Goal: Task Accomplishment & Management: Use online tool/utility

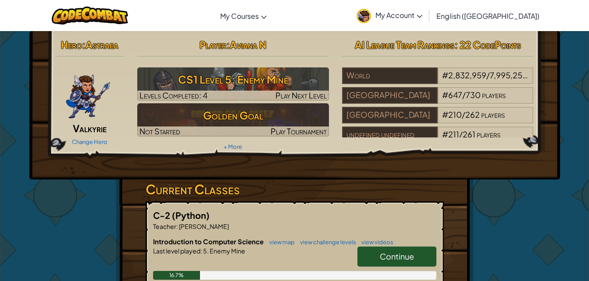
click at [396, 259] on span "Continue" at bounding box center [397, 257] width 34 height 10
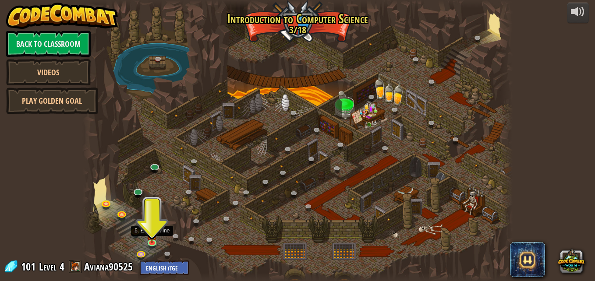
click at [149, 240] on img at bounding box center [152, 235] width 10 height 18
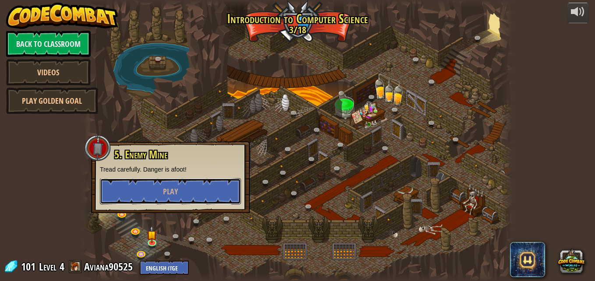
click at [174, 188] on span "Play" at bounding box center [170, 191] width 15 height 11
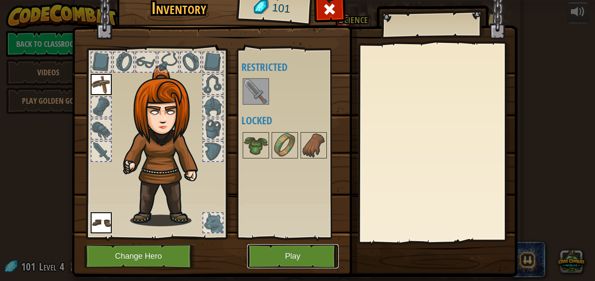
click at [269, 261] on button "Play" at bounding box center [293, 257] width 92 height 24
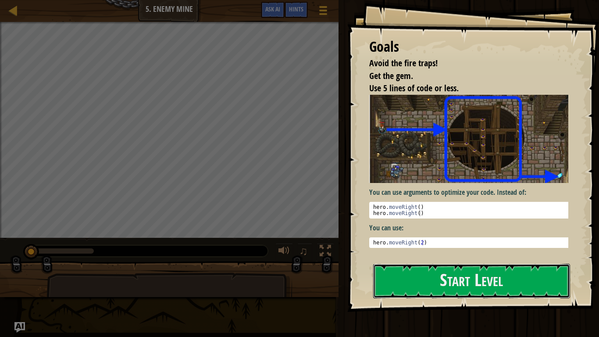
click at [409, 270] on button "Start Level" at bounding box center [471, 280] width 197 height 35
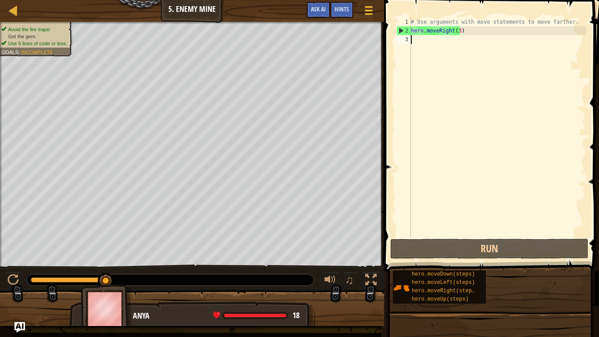
type textarea "h"
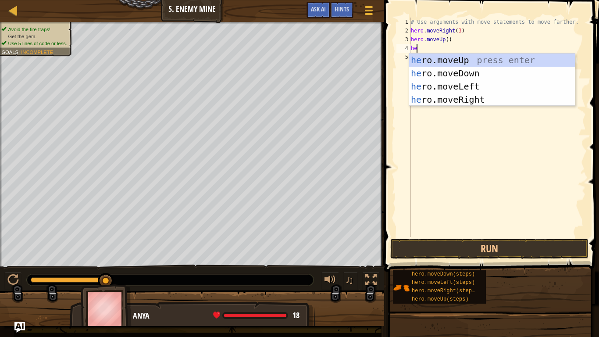
type textarea "hero"
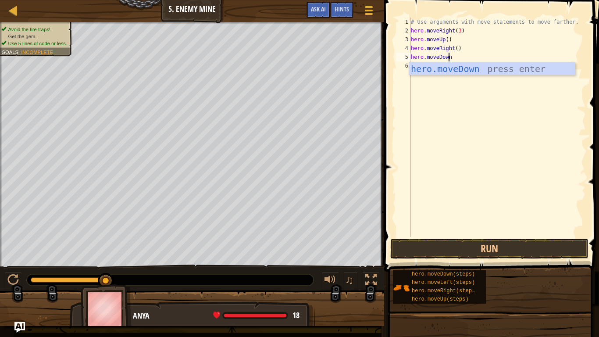
scroll to position [4, 3]
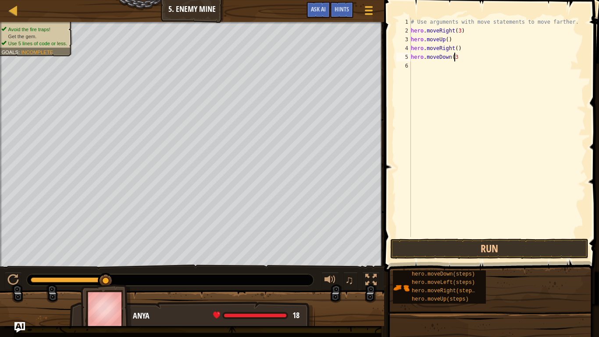
type textarea "hero.moveDown(3)"
type textarea "h"
type textarea "hero.moveRight(2)"
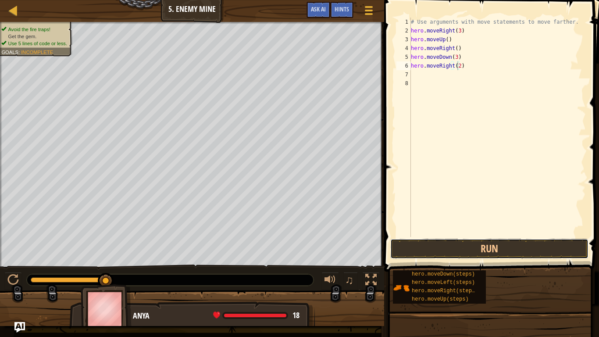
click at [461, 244] on button "Run" at bounding box center [489, 248] width 198 height 20
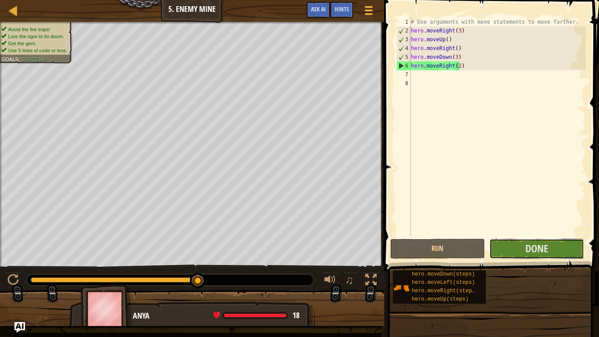
click at [534, 256] on button "Done" at bounding box center [536, 248] width 95 height 20
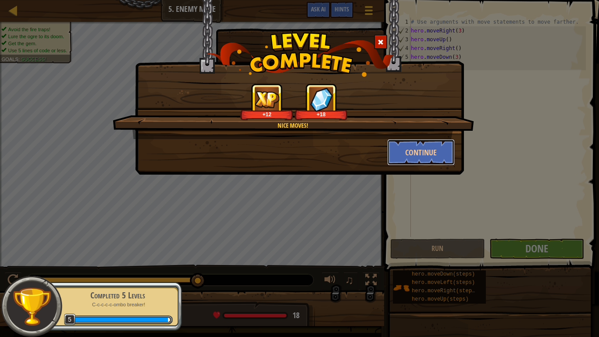
click at [426, 155] on button "Continue" at bounding box center [421, 152] width 68 height 26
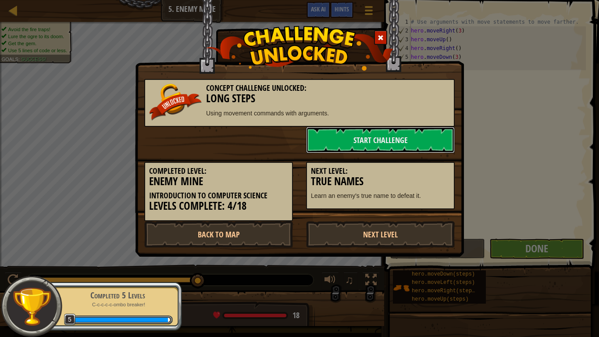
click at [410, 143] on link "Start Challenge" at bounding box center [380, 140] width 149 height 26
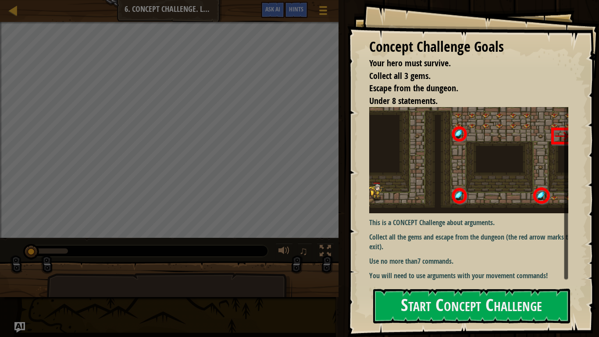
scroll to position [26, 0]
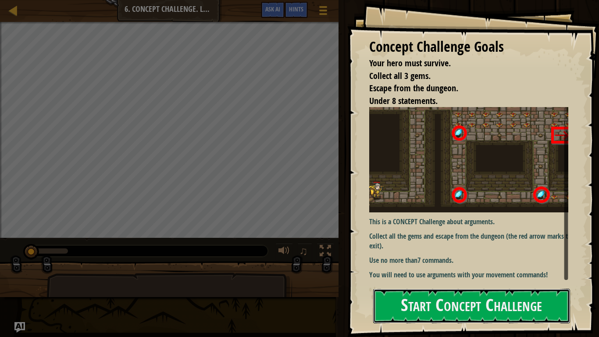
click at [465, 281] on button "Start Concept Challenge" at bounding box center [471, 305] width 197 height 35
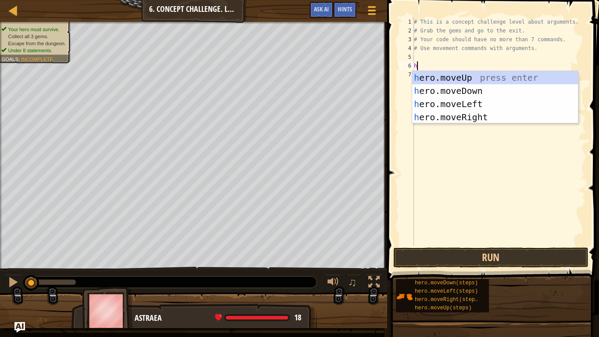
scroll to position [4, 0]
type textarea "he"
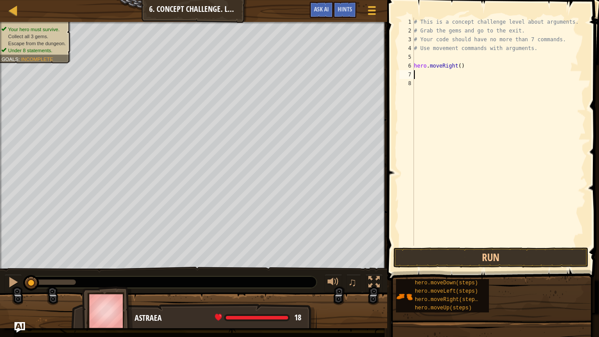
type textarea "g"
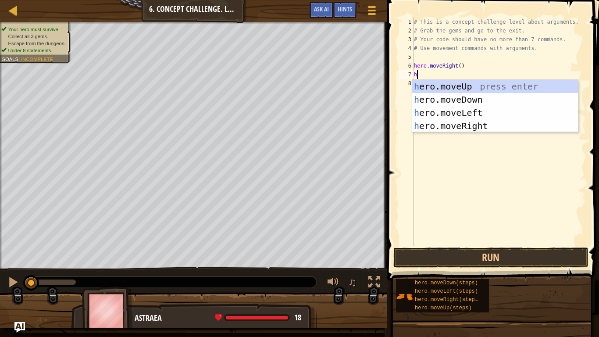
type textarea "her"
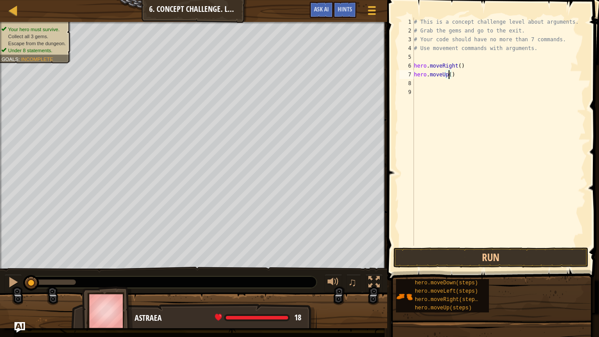
type textarea "hero.moveUp(3)"
type textarea "hero.moveRight(2)"
type textarea "g"
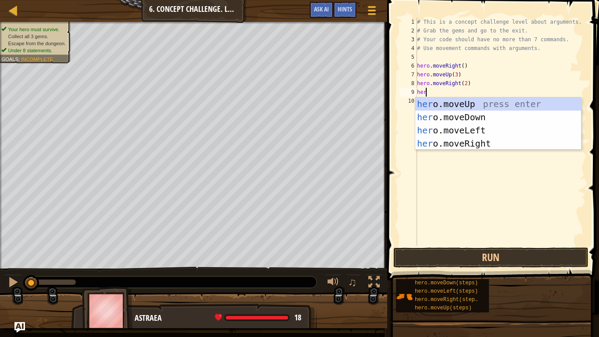
scroll to position [4, 0]
type textarea "hero"
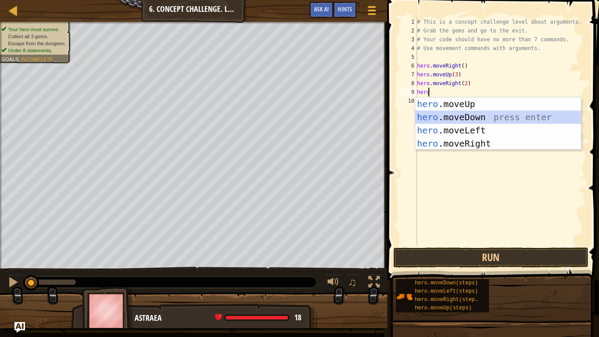
scroll to position [4, 0]
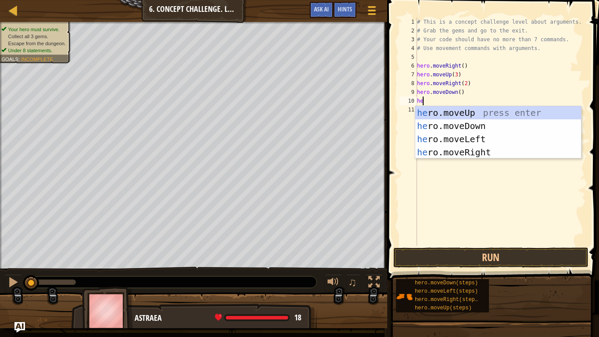
type textarea "hero"
click at [490, 137] on div "hero .moveUp press enter hero .moveDown press enter hero .moveLeft press enter …" at bounding box center [498, 145] width 166 height 79
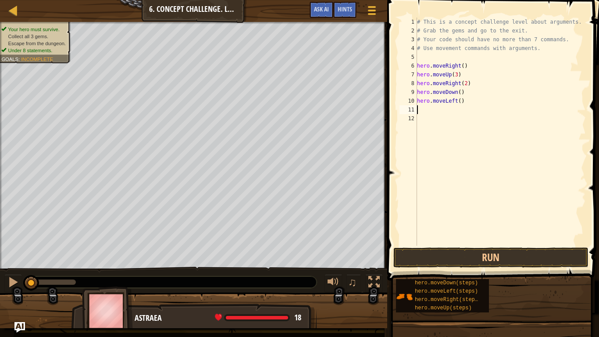
scroll to position [4, 0]
type textarea "h"
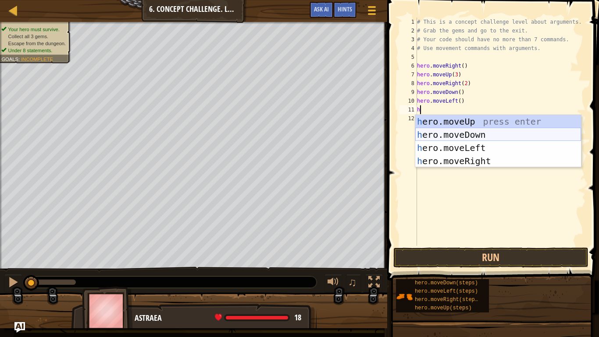
click at [474, 133] on div "h ero.moveUp press enter h ero.moveDown press enter h ero.moveLeft press enter …" at bounding box center [498, 154] width 166 height 79
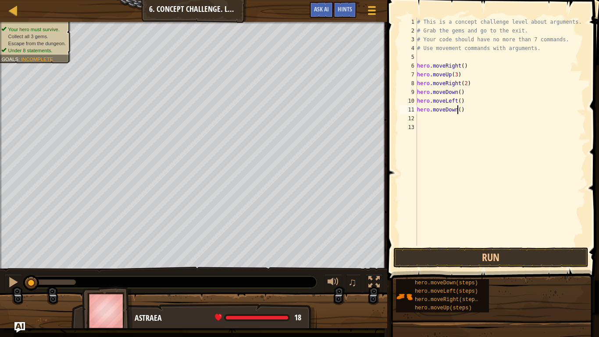
click at [457, 109] on div "# This is a concept challenge level about arguments. # Grab the gems and go to …" at bounding box center [500, 140] width 171 height 245
type textarea "hero.moveDown(2)"
click at [461, 117] on div "# This is a concept challenge level about arguments. # Grab the gems and go to …" at bounding box center [500, 140] width 171 height 245
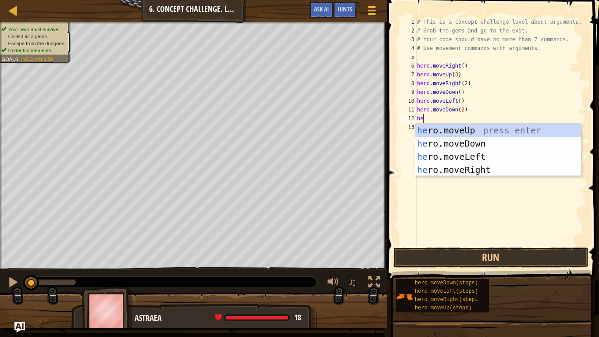
scroll to position [4, 0]
type textarea "hero"
click at [472, 169] on div "hero .moveUp press enter hero .moveDown press enter hero .moveLeft press enter …" at bounding box center [498, 163] width 166 height 79
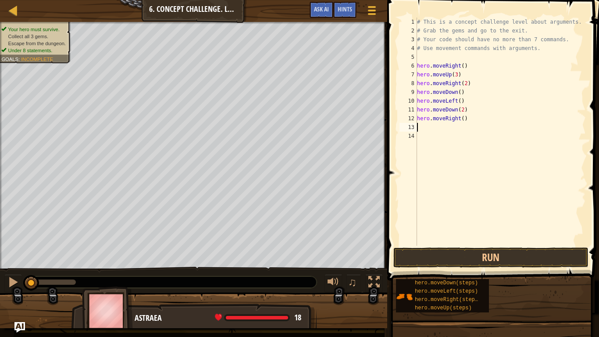
scroll to position [4, 0]
click at [460, 120] on div "# This is a concept challenge level about arguments. # Grab the gems and go to …" at bounding box center [500, 140] width 171 height 245
type textarea "hero.moveRight(3)"
click at [455, 128] on div "# This is a concept challenge level about arguments. # Grab the gems and go to …" at bounding box center [500, 140] width 171 height 245
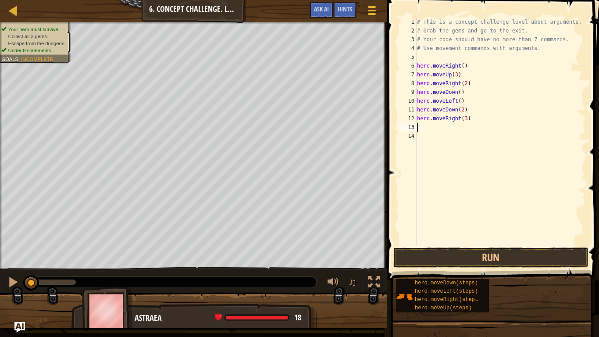
scroll to position [4, 0]
type textarea "he"
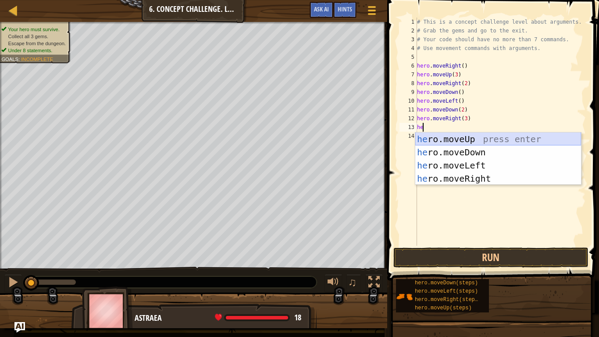
click at [464, 139] on div "he ro.moveUp press enter he ro.moveDown press enter he ro.moveLeft press enter …" at bounding box center [498, 171] width 166 height 79
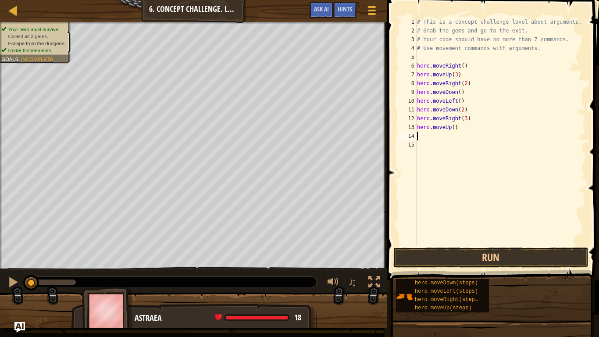
click at [450, 128] on div "# This is a concept challenge level about arguments. # Grab the gems and go to …" at bounding box center [500, 140] width 171 height 245
type textarea "hero.moveUp(2)"
click at [438, 139] on div "# This is a concept challenge level about arguments. # Grab the gems and go to …" at bounding box center [500, 140] width 171 height 245
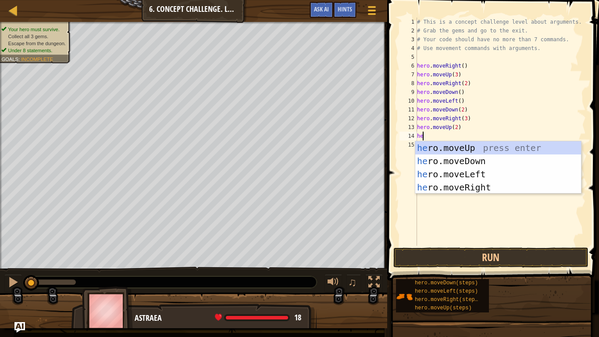
scroll to position [4, 0]
type textarea "hero"
click at [467, 181] on div "hero .moveUp press enter hero .moveDown press enter hero .moveLeft press enter …" at bounding box center [498, 180] width 166 height 79
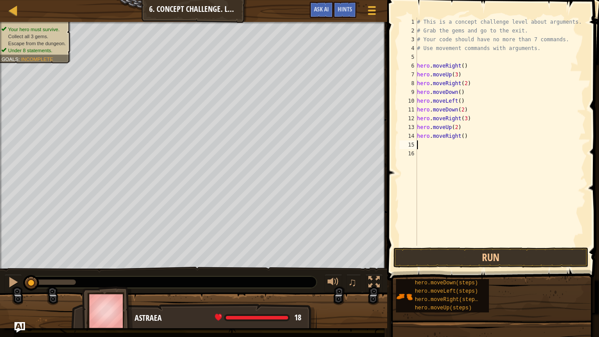
click at [463, 117] on div "# This is a concept challenge level about arguments. # Grab the gems and go to …" at bounding box center [500, 140] width 171 height 245
click at [451, 259] on button "Run" at bounding box center [490, 257] width 195 height 20
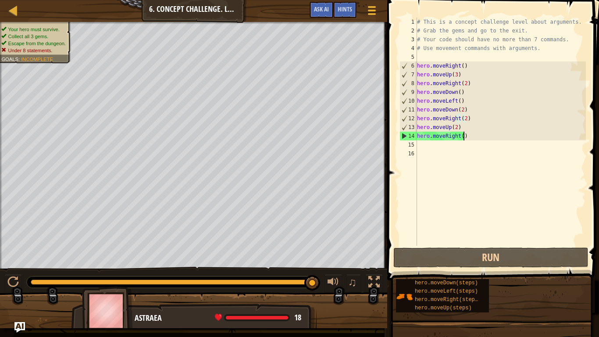
click at [469, 136] on div "# This is a concept challenge level about arguments. # Grab the gems and go to …" at bounding box center [500, 140] width 171 height 245
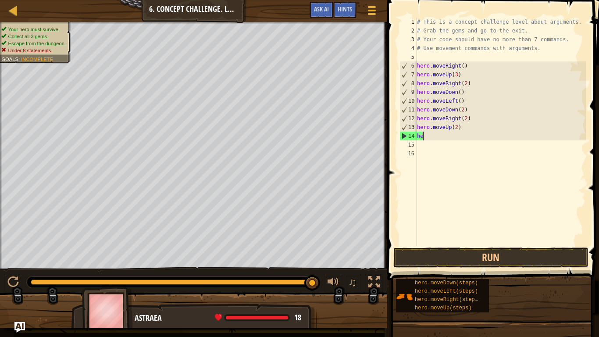
scroll to position [4, 0]
type textarea "h"
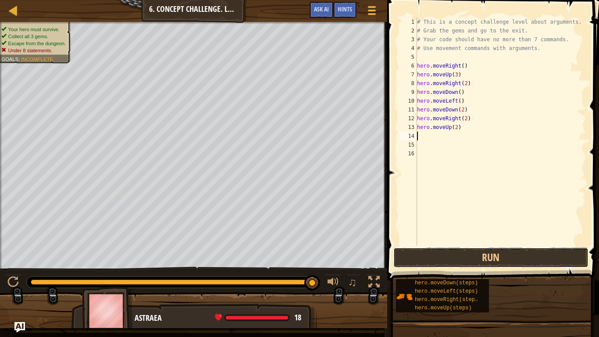
click at [463, 260] on button "Run" at bounding box center [490, 257] width 195 height 20
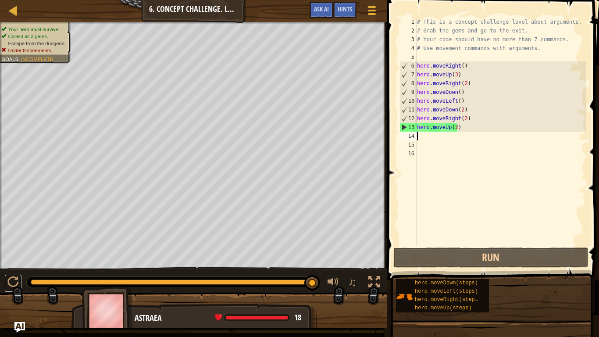
click at [12, 281] on div at bounding box center [12, 281] width 11 height 11
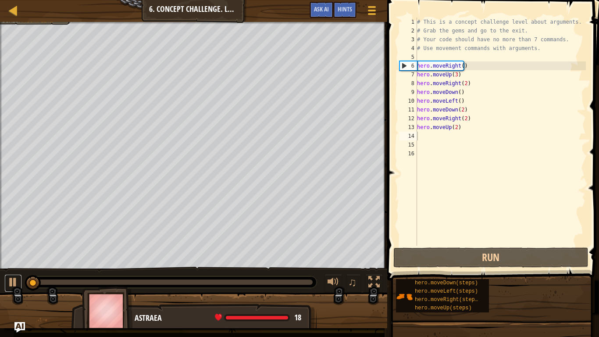
click at [16, 281] on div at bounding box center [12, 281] width 11 height 11
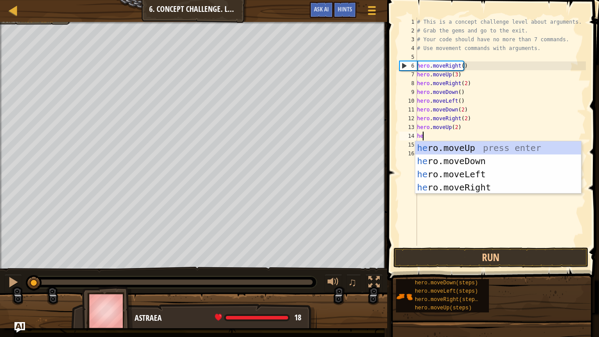
type textarea "hero"
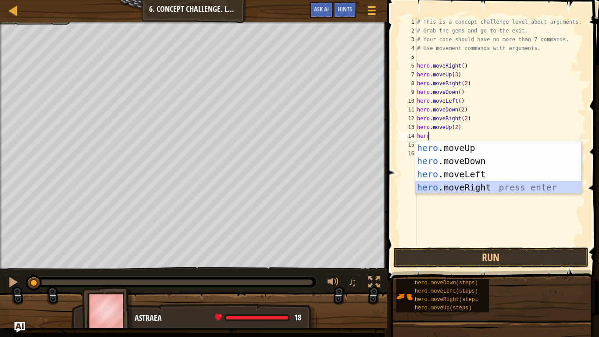
click at [501, 187] on div "hero .moveUp press enter hero .moveDown press enter hero .moveLeft press enter …" at bounding box center [498, 180] width 166 height 79
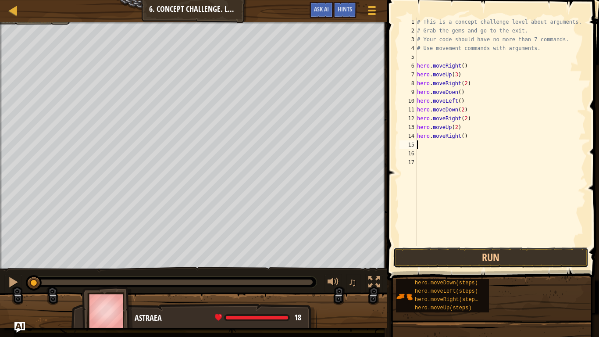
click at [494, 253] on button "Run" at bounding box center [490, 257] width 195 height 20
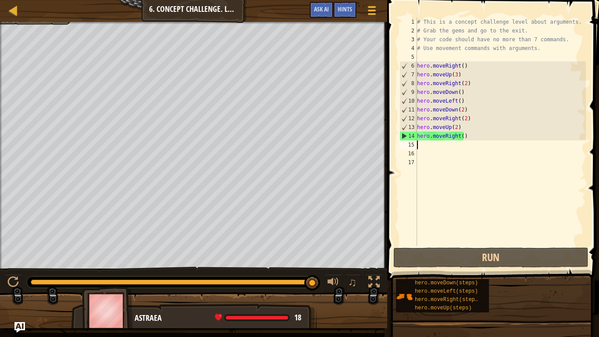
click at [346, 6] on span "Hints" at bounding box center [344, 9] width 14 height 8
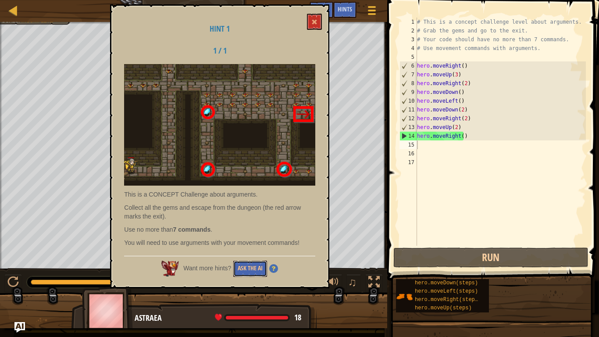
click at [249, 267] on button "Ask the AI" at bounding box center [250, 268] width 34 height 16
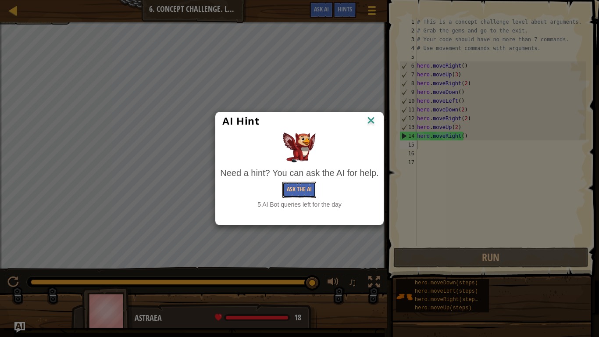
click at [296, 190] on button "Ask the AI" at bounding box center [299, 189] width 34 height 16
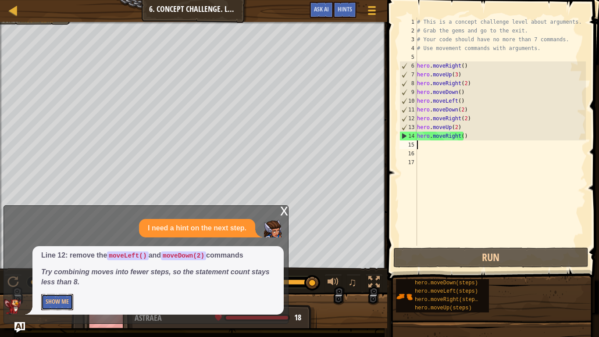
click at [62, 281] on button "Show Me" at bounding box center [57, 302] width 32 height 16
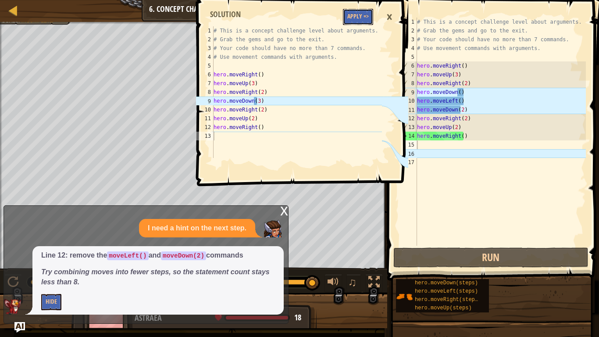
click at [364, 14] on button "Apply =>" at bounding box center [358, 17] width 30 height 16
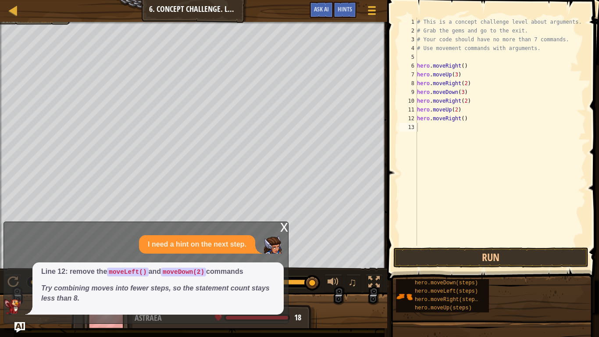
click at [277, 231] on div "x I need a hint on the next step. Line 12: remove the moveLeft() and moveDown(2…" at bounding box center [146, 272] width 285 height 102
click at [281, 227] on div "x" at bounding box center [284, 226] width 8 height 9
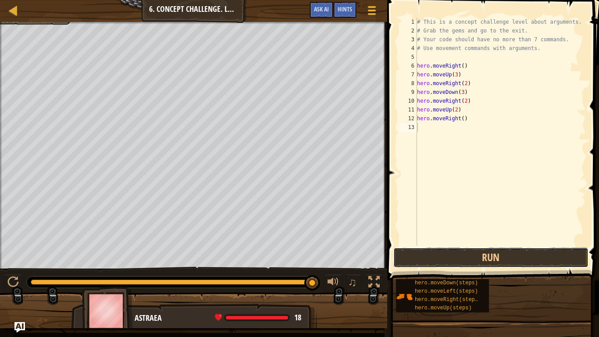
click at [442, 258] on button "Run" at bounding box center [490, 257] width 195 height 20
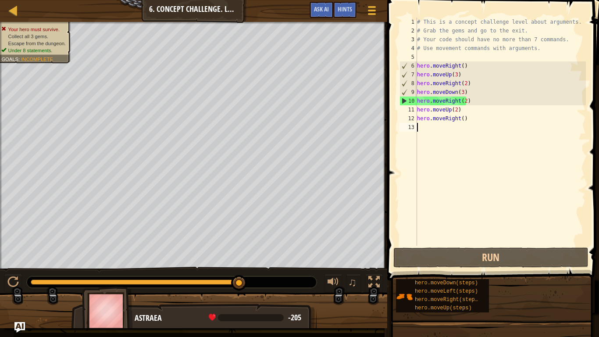
click at [472, 118] on div "# This is a concept challenge level about arguments. # Grab the gems and go to …" at bounding box center [500, 140] width 171 height 245
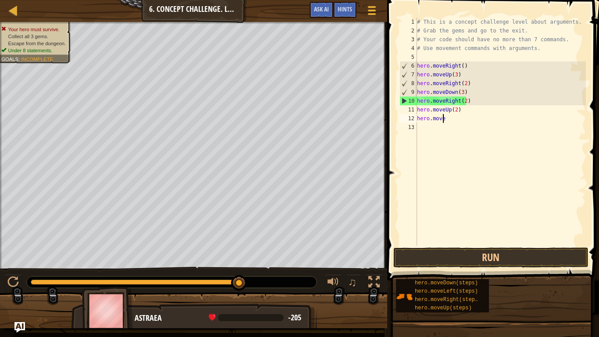
type textarea "h"
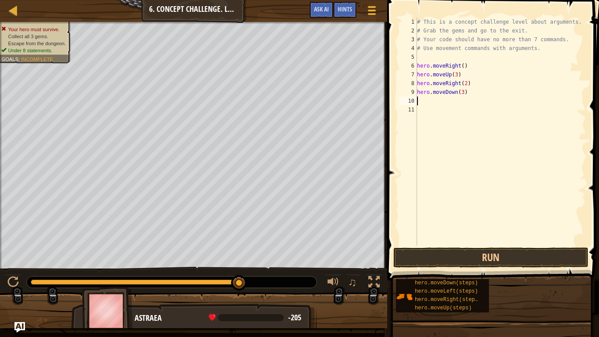
type textarea "h"
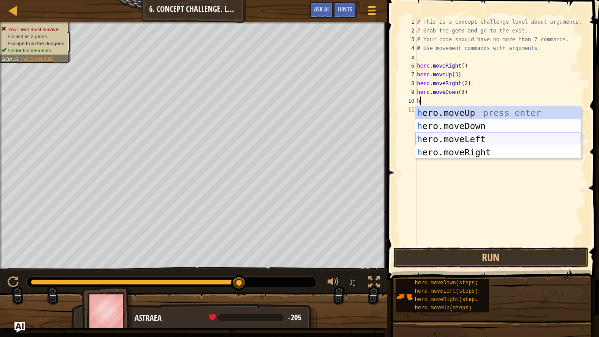
click at [481, 135] on div "h ero.moveUp press enter h ero.moveDown press enter h ero.moveLeft press enter …" at bounding box center [498, 145] width 166 height 79
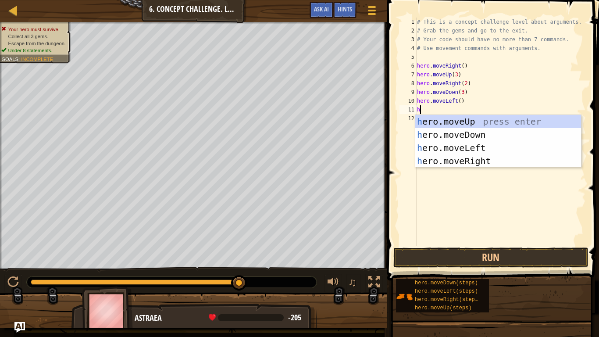
type textarea "he"
click at [463, 117] on div "he ro.moveUp press enter he ro.moveDown press enter he ro.moveLeft press enter …" at bounding box center [498, 154] width 166 height 79
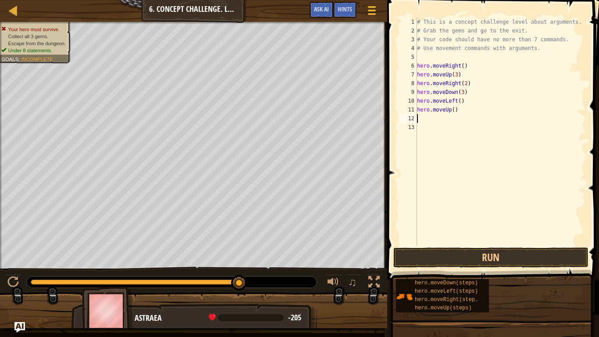
click at [451, 108] on div "# This is a concept challenge level about arguments. # Grab the gems and go to …" at bounding box center [500, 140] width 171 height 245
type textarea "hero.moveUp(2)"
click at [432, 123] on div "# This is a concept challenge level about arguments. # Grab the gems and go to …" at bounding box center [500, 140] width 171 height 245
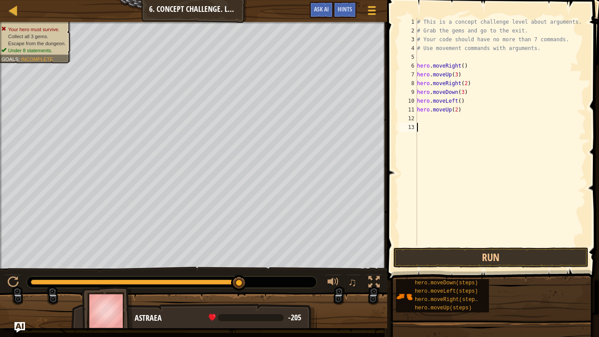
click at [423, 113] on div "# This is a concept challenge level about arguments. # Grab the gems and go to …" at bounding box center [500, 140] width 171 height 245
type textarea "hero.moveUp(2)"
click at [427, 118] on div "# This is a concept challenge level about arguments. # Grab the gems and go to …" at bounding box center [500, 140] width 171 height 245
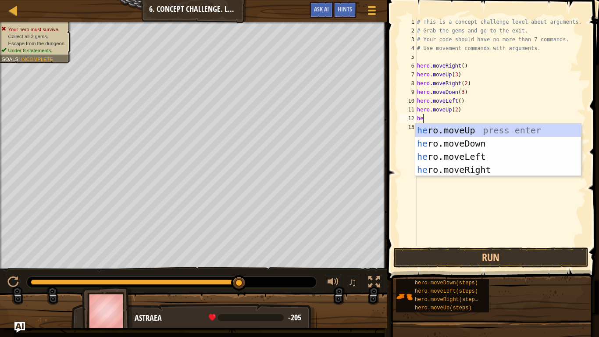
type textarea "hero"
click at [462, 168] on div "hero .moveUp press enter hero .moveDown press enter hero .moveLeft press enter …" at bounding box center [498, 163] width 166 height 79
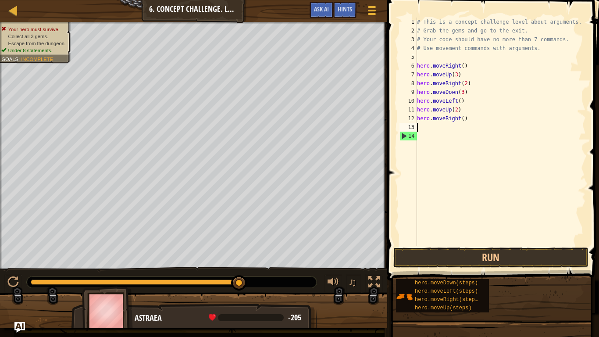
scroll to position [4, 0]
click at [458, 120] on div "# This is a concept challenge level about arguments. # Grab the gems and go to …" at bounding box center [500, 140] width 171 height 245
type textarea "hero.moveRight(3)"
click at [471, 247] on button "Run" at bounding box center [490, 257] width 195 height 20
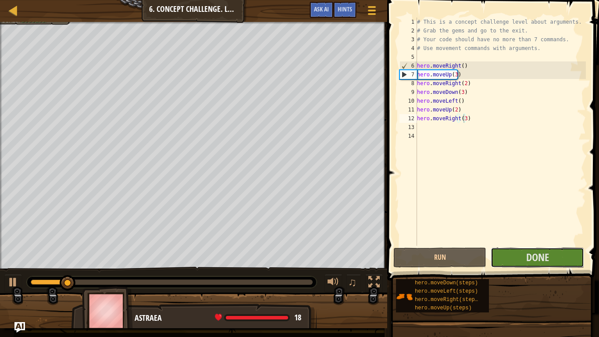
click at [542, 257] on span "Done" at bounding box center [537, 257] width 23 height 14
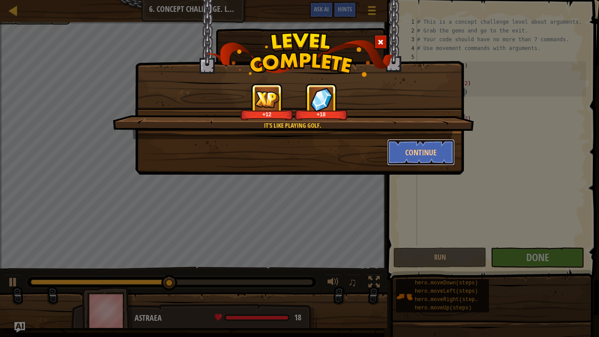
click at [412, 154] on button "Continue" at bounding box center [421, 152] width 68 height 26
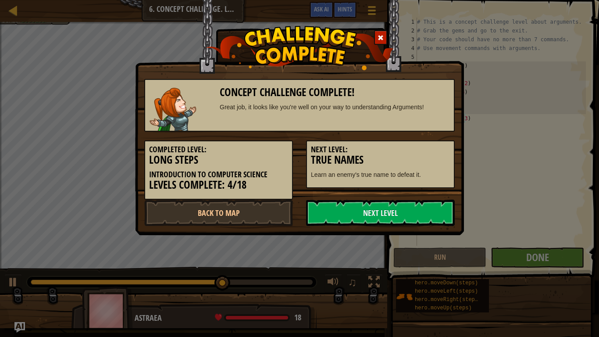
click at [362, 209] on link "Next Level" at bounding box center [380, 212] width 149 height 26
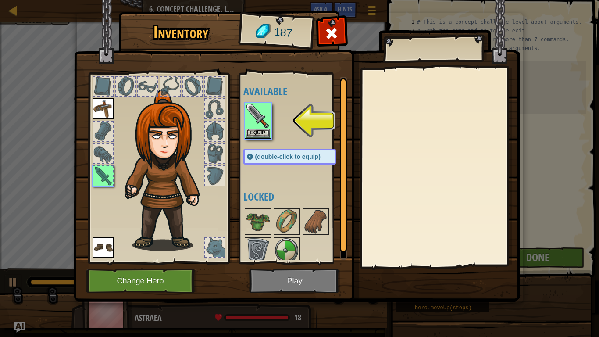
click at [257, 121] on img at bounding box center [257, 115] width 25 height 25
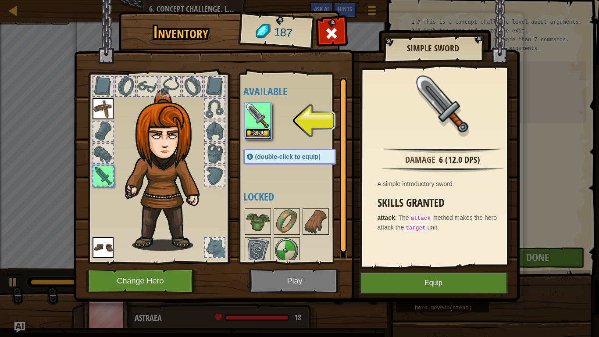
click at [263, 131] on button "Equip" at bounding box center [257, 132] width 25 height 9
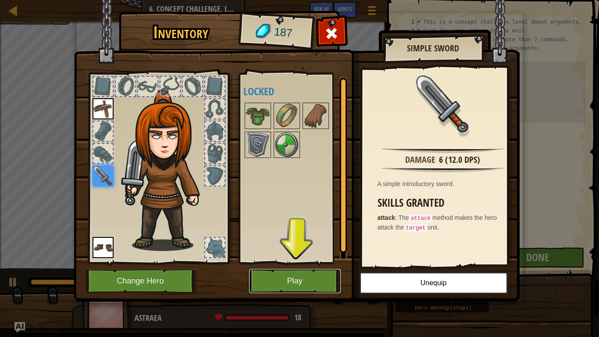
click at [282, 281] on button "Play" at bounding box center [295, 281] width 92 height 24
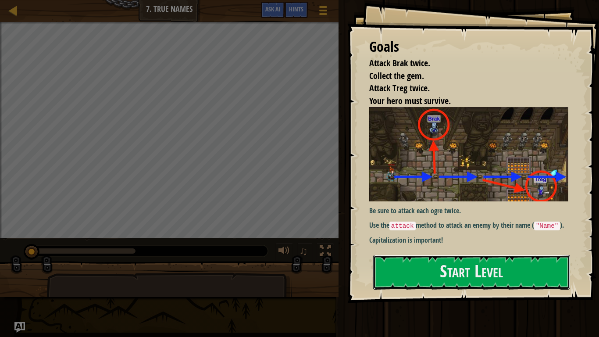
click at [457, 274] on button "Start Level" at bounding box center [471, 272] width 197 height 35
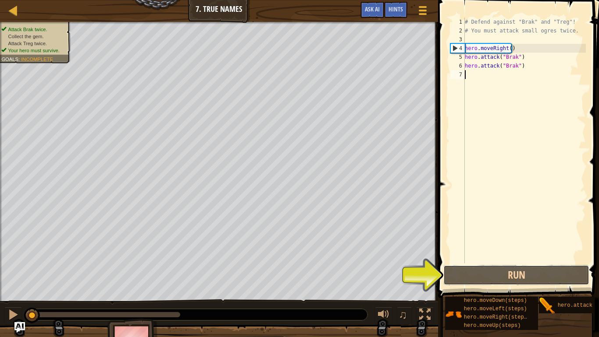
click at [472, 274] on button "Run" at bounding box center [516, 275] width 146 height 20
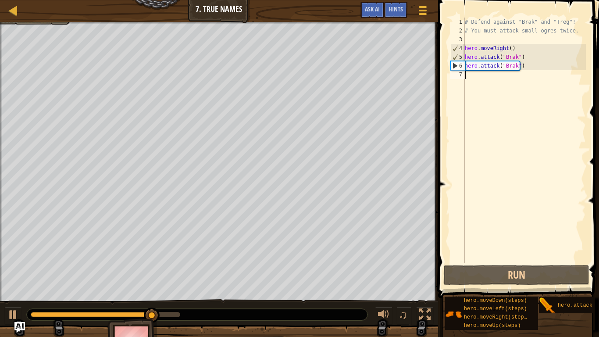
scroll to position [4, 0]
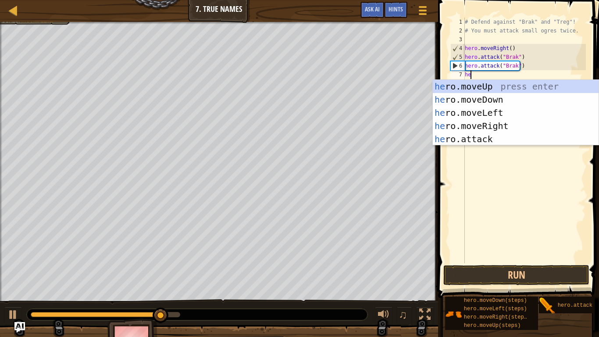
type textarea "hero"
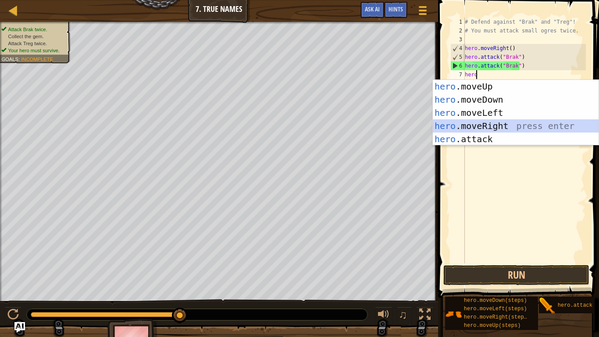
click at [488, 127] on div "hero .moveUp press enter hero .moveDown press enter hero .moveLeft press enter …" at bounding box center [516, 126] width 166 height 92
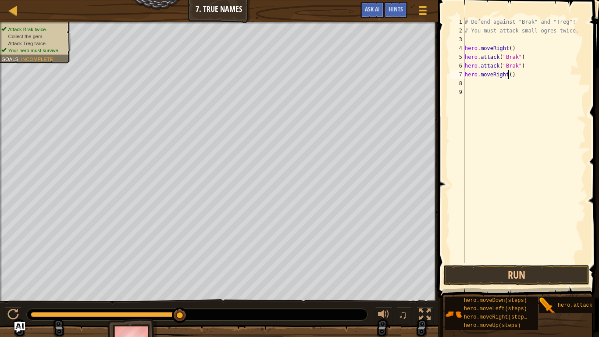
click at [507, 76] on div "# Defend against "Brak" and "Treg"! # You must attack small ogres twice. hero .…" at bounding box center [524, 149] width 123 height 263
type textarea "hero.moveRight(2)"
click at [489, 85] on div "# Defend against "Brak" and "Treg"! # You must attack small ogres twice. hero .…" at bounding box center [524, 149] width 123 height 263
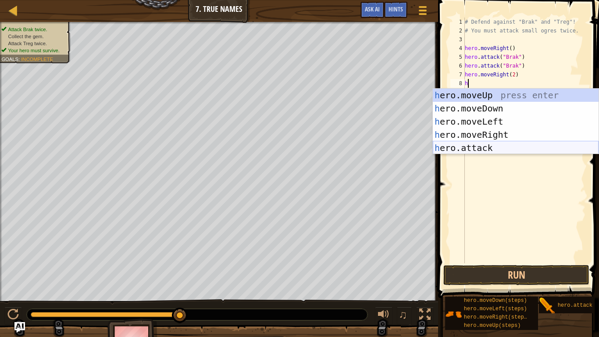
click at [484, 145] on div "h ero.moveUp press enter h ero.moveDown press enter h ero.moveLeft press enter …" at bounding box center [516, 135] width 166 height 92
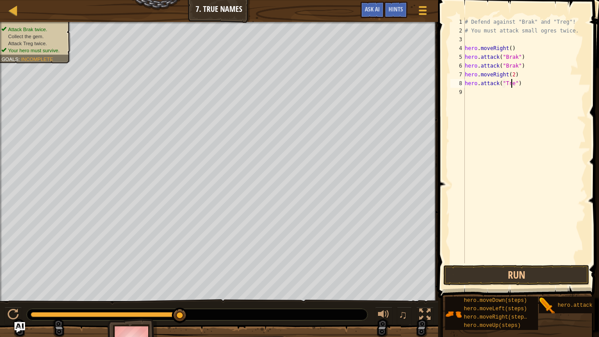
type textarea "hero.attack("Treg")"
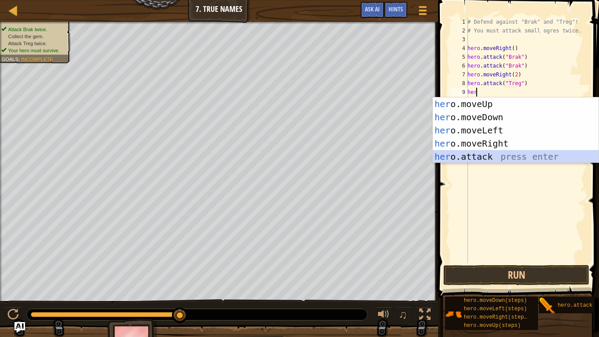
click at [476, 156] on div "her o.moveUp press enter her o.moveDown press enter her o.moveLeft press enter …" at bounding box center [516, 143] width 166 height 92
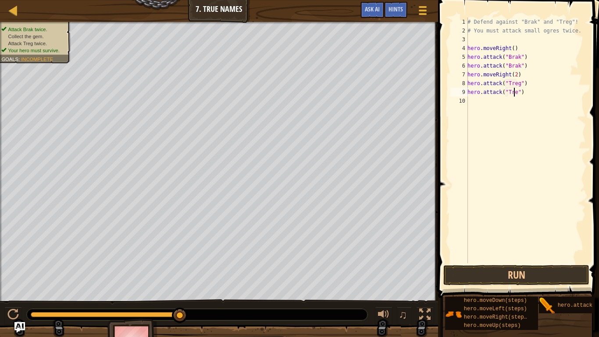
scroll to position [4, 4]
type textarea "hero.attack("Treg")"
click at [492, 274] on button "Run" at bounding box center [516, 275] width 146 height 20
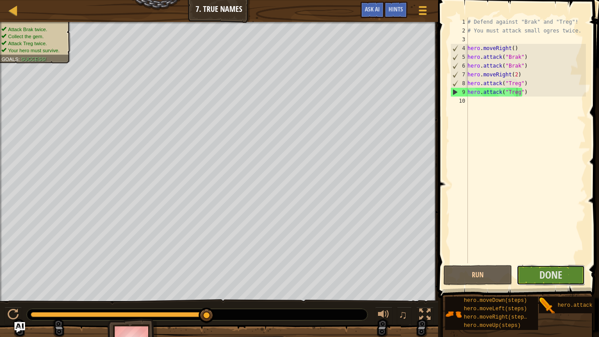
click at [538, 274] on button "Done" at bounding box center [550, 275] width 69 height 20
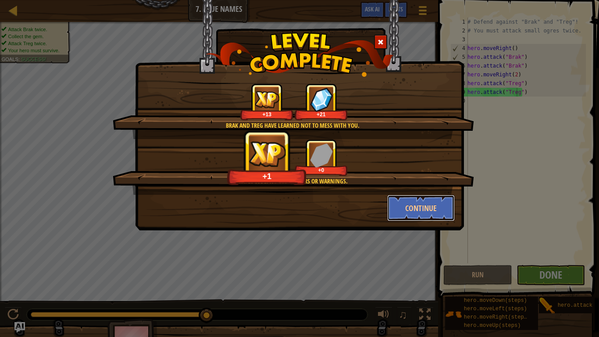
click at [410, 201] on button "Continue" at bounding box center [421, 208] width 68 height 26
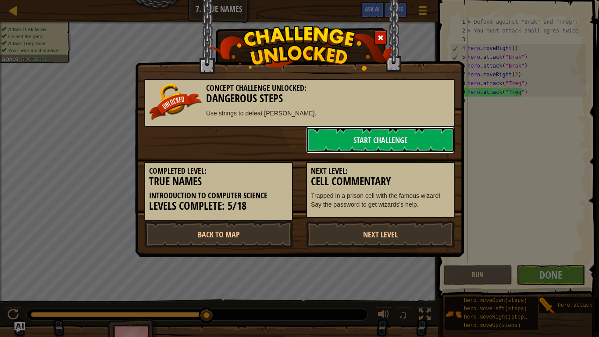
click at [348, 144] on link "Start Challenge" at bounding box center [380, 140] width 149 height 26
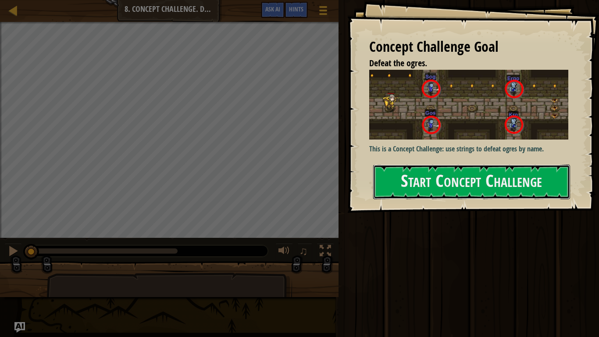
click at [416, 182] on button "Start Concept Challenge" at bounding box center [471, 181] width 197 height 35
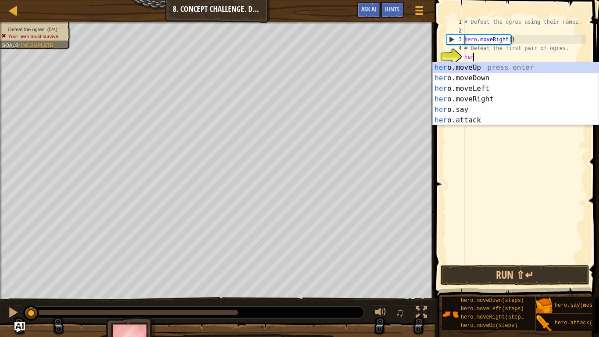
scroll to position [4, 0]
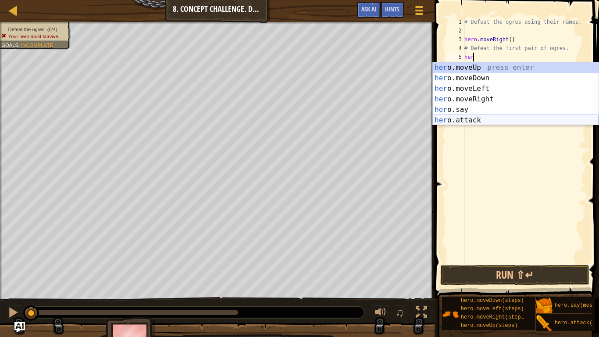
click at [469, 120] on div "her o.moveUp press enter her o.moveDown press enter her o.moveLeft press enter …" at bounding box center [516, 104] width 166 height 84
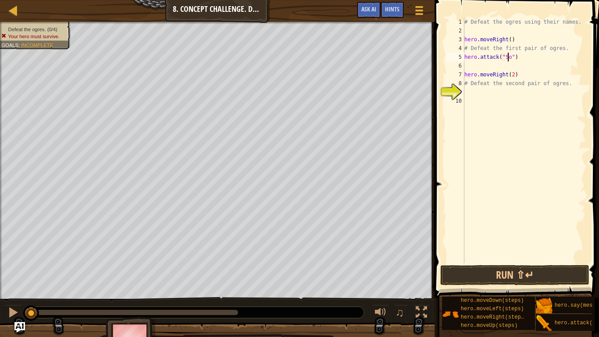
type textarea "hero.attack("Sog")"
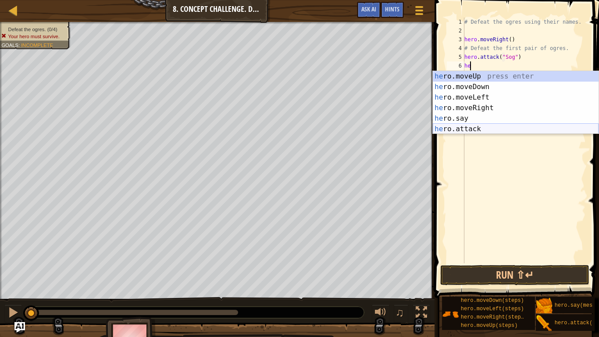
click at [460, 130] on div "he ro.moveUp press enter he ro.moveDown press enter he ro.moveLeft press enter …" at bounding box center [516, 113] width 166 height 84
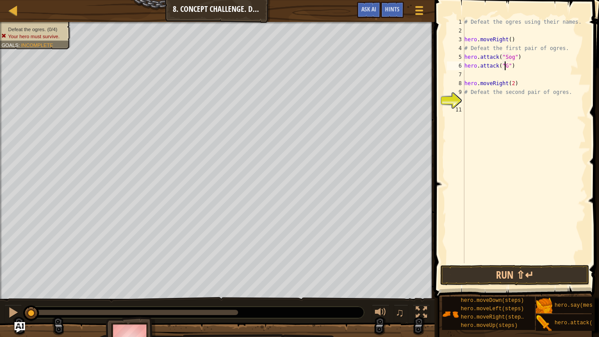
type textarea "hero.attack("Gos")"
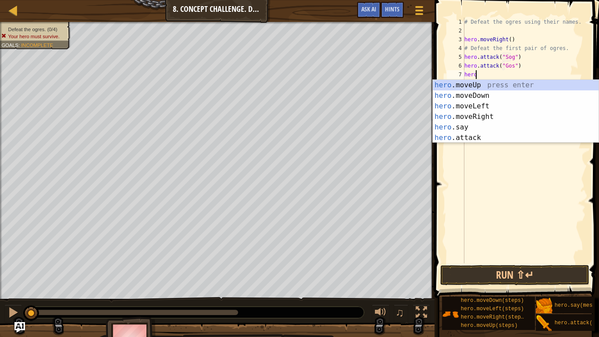
scroll to position [4, 0]
click at [472, 137] on div "hero .moveUp press enter hero .moveDown press enter hero .moveLeft press enter …" at bounding box center [516, 122] width 166 height 84
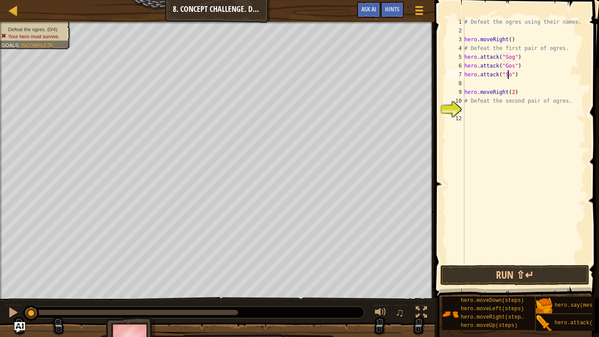
type textarea "hero.attack("Sog")"
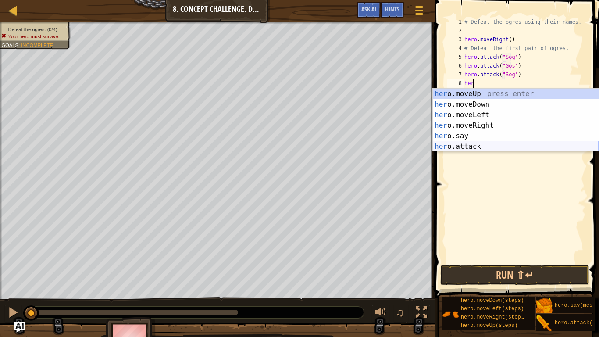
click at [470, 145] on div "her o.moveUp press enter her o.moveDown press enter her o.moveLeft press enter …" at bounding box center [516, 131] width 166 height 84
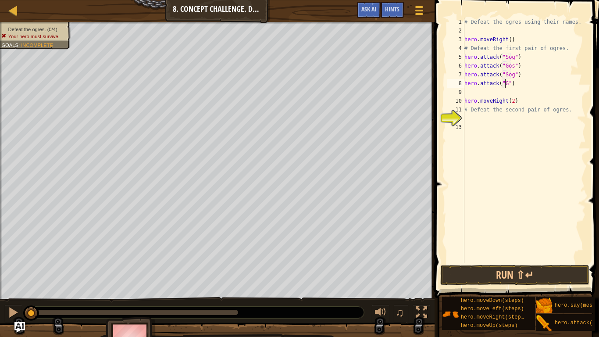
type textarea "hero.attack("Gos")"
click at [487, 114] on div "# Defeat the ogres using their names. hero . moveRight ( ) # Defeat the first p…" at bounding box center [523, 149] width 123 height 263
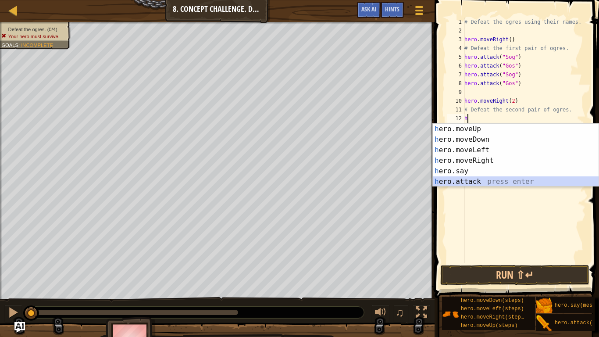
click at [473, 182] on div "h ero.moveUp press enter h ero.moveDown press enter h ero.moveLeft press enter …" at bounding box center [516, 166] width 166 height 84
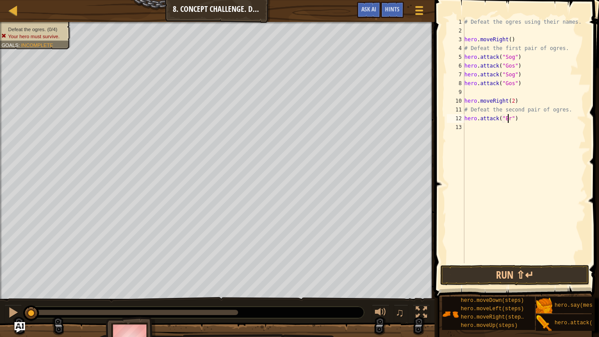
type textarea "hero.attack("Ergo")"
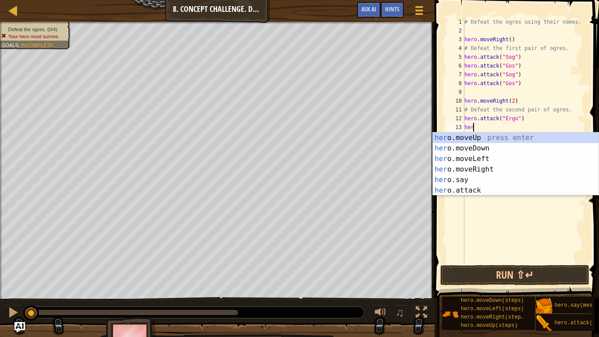
scroll to position [4, 0]
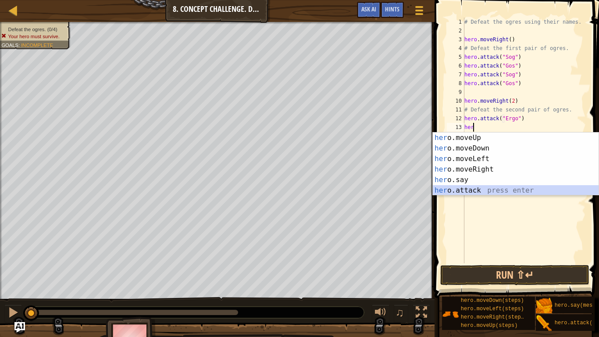
click at [473, 189] on div "her o.moveUp press enter her o.moveDown press enter her o.moveLeft press enter …" at bounding box center [516, 174] width 166 height 84
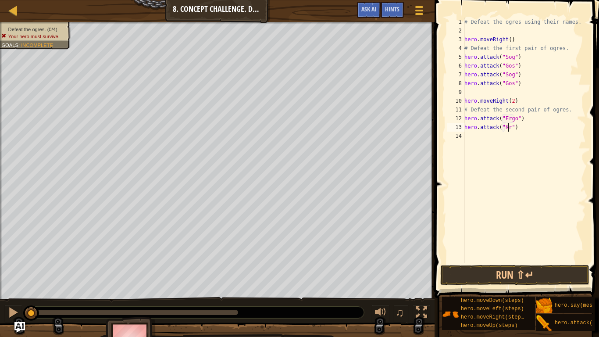
type textarea "hero.attack("Kro")"
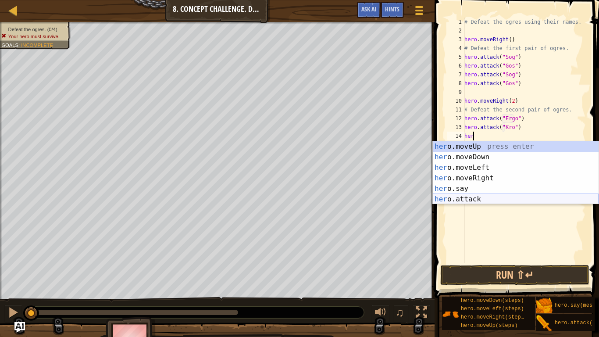
click at [476, 199] on div "her o.moveUp press enter her o.moveDown press enter her o.moveLeft press enter …" at bounding box center [516, 183] width 166 height 84
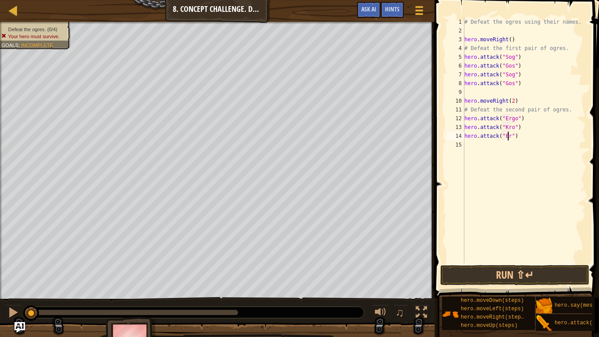
scroll to position [4, 4]
type textarea "hero.attack("Ergo")"
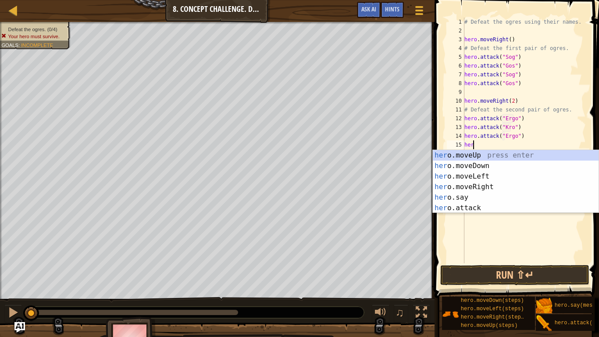
scroll to position [4, 0]
click at [470, 205] on div "her o.moveUp press enter her o.moveDown press enter her o.moveLeft press enter …" at bounding box center [516, 192] width 166 height 84
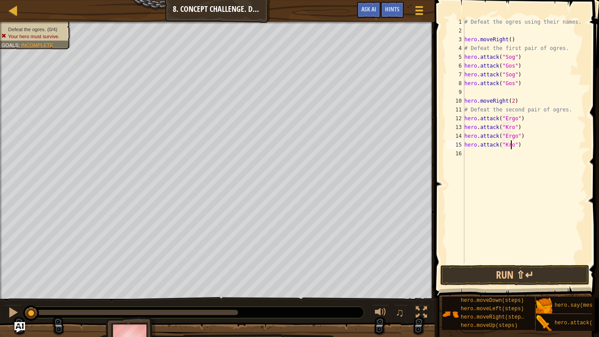
scroll to position [4, 4]
click at [522, 86] on div "# Defeat the ogres using their names. hero . moveRight ( ) # Defeat the first p…" at bounding box center [523, 149] width 123 height 263
type textarea "hero.attack("Gos")"
click at [495, 91] on div "# Defeat the ogres using their names. hero . moveRight ( ) # Defeat the first p…" at bounding box center [523, 149] width 123 height 263
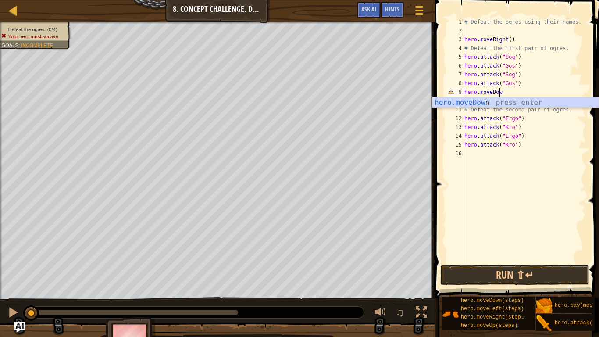
scroll to position [4, 3]
type textarea "hero.moveDown"
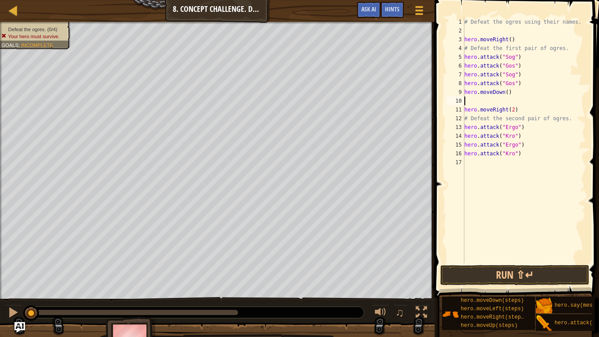
type textarea "H"
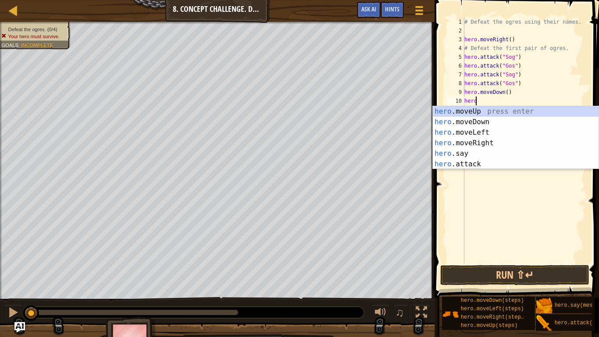
type textarea "hero."
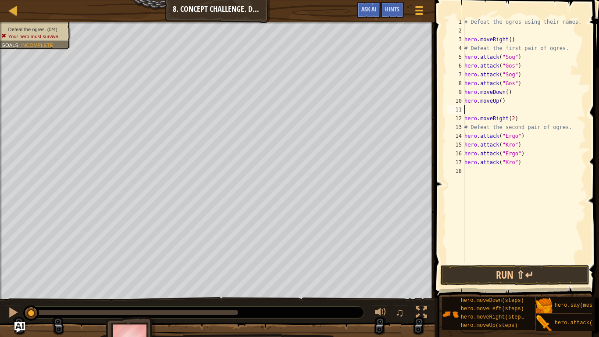
click at [486, 173] on div "# Defeat the ogres using their names. hero . moveRight ( ) # Defeat the first p…" at bounding box center [523, 149] width 123 height 263
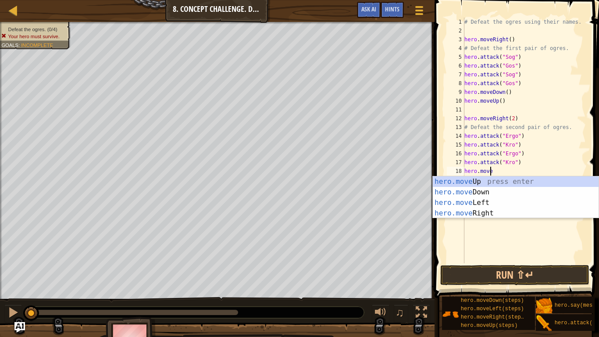
scroll to position [4, 2]
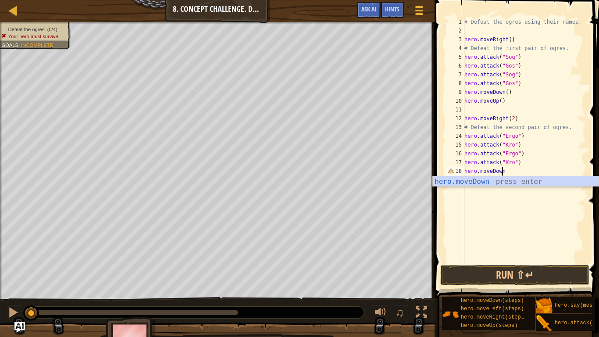
type textarea "hero.moveDown"
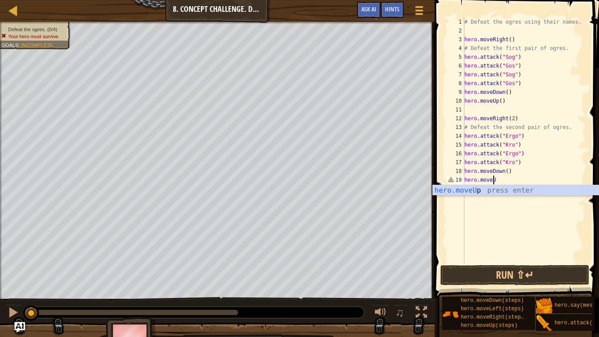
scroll to position [4, 2]
type textarea "hero.moveUp"
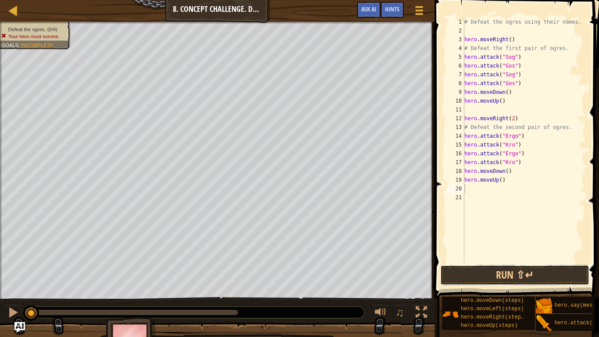
click at [526, 278] on button "Run ⇧↵" at bounding box center [514, 275] width 149 height 20
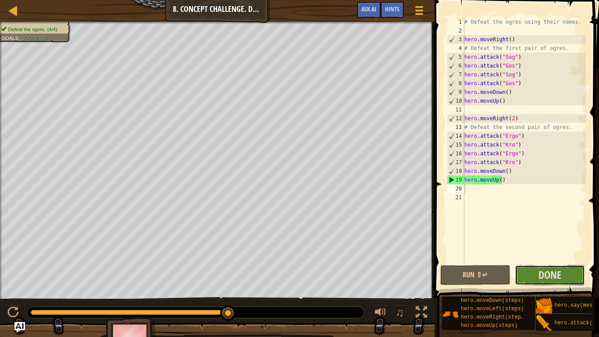
click at [541, 274] on span "Done" at bounding box center [549, 274] width 23 height 14
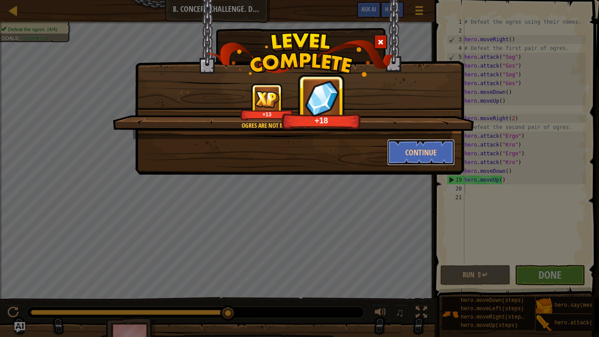
click at [401, 151] on button "Continue" at bounding box center [421, 152] width 68 height 26
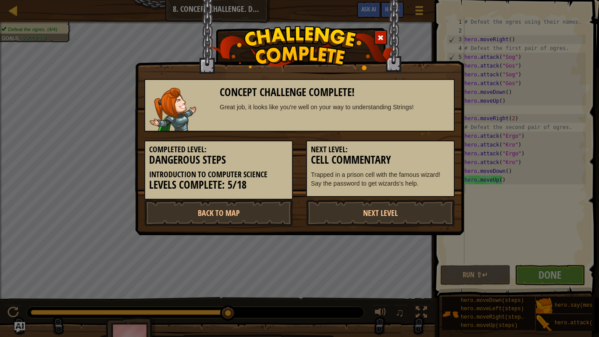
click at [332, 211] on link "Next Level" at bounding box center [380, 212] width 149 height 26
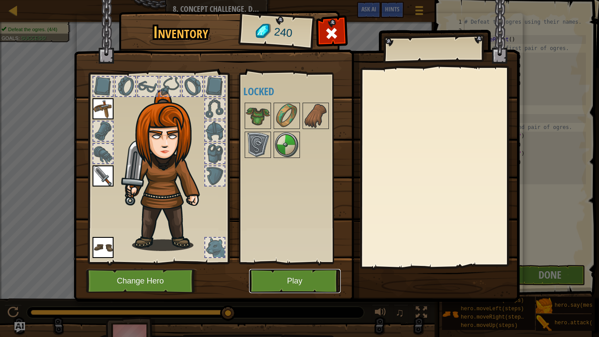
click at [270, 281] on button "Play" at bounding box center [295, 281] width 92 height 24
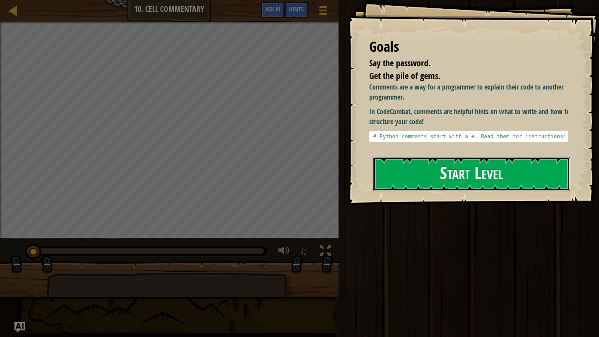
click at [409, 163] on button "Start Level" at bounding box center [471, 173] width 197 height 35
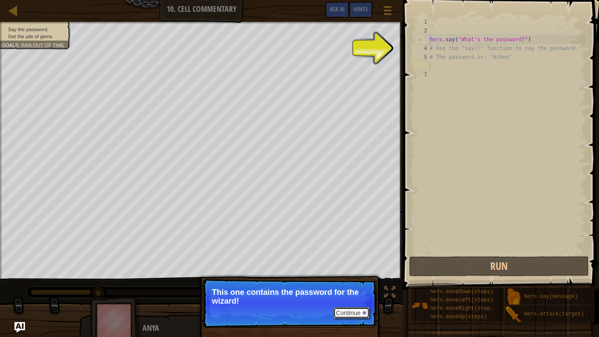
click at [349, 281] on button "Continue" at bounding box center [351, 312] width 36 height 11
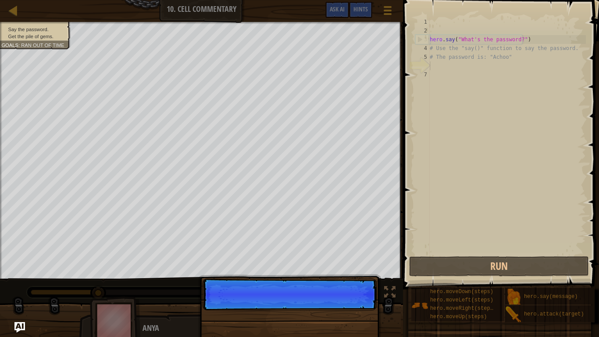
scroll to position [4, 0]
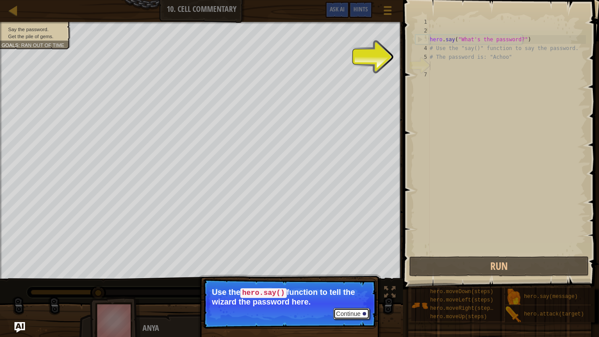
click at [349, 281] on button "Continue" at bounding box center [351, 313] width 36 height 11
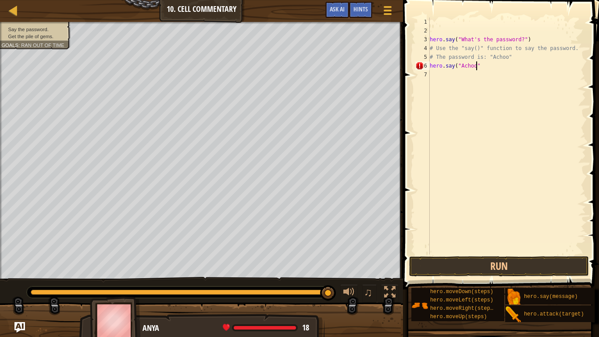
scroll to position [4, 4]
type textarea "hero.say("Achoo")"
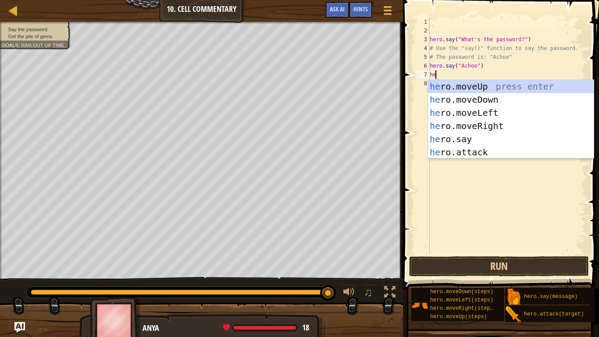
type textarea "her"
click at [469, 85] on div "her o.moveUp press enter her o.moveDown press enter her o.moveLeft press enter …" at bounding box center [511, 132] width 166 height 105
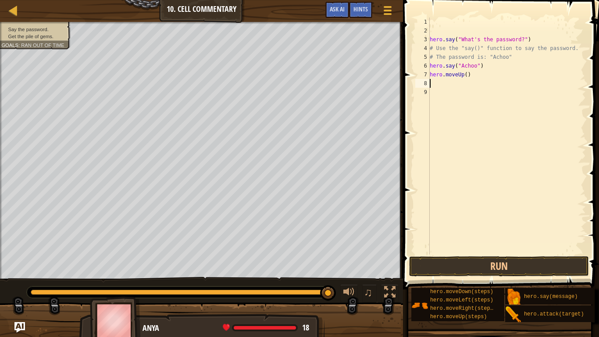
scroll to position [4, 0]
click at [462, 74] on div "hero . say ( "What's the password?" ) # Use the "say()" function to say the pas…" at bounding box center [507, 145] width 158 height 254
type textarea "hero.moveUp(2)"
click at [508, 268] on button "Run" at bounding box center [499, 266] width 180 height 20
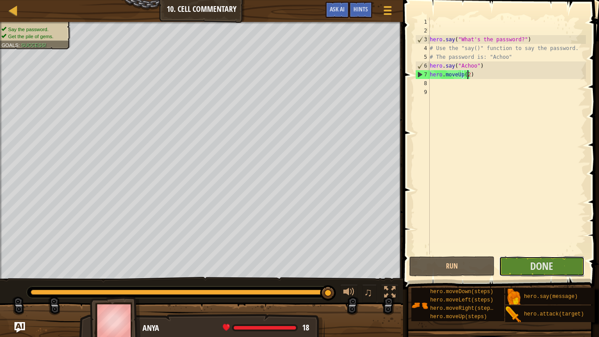
click at [547, 265] on span "Done" at bounding box center [541, 266] width 23 height 14
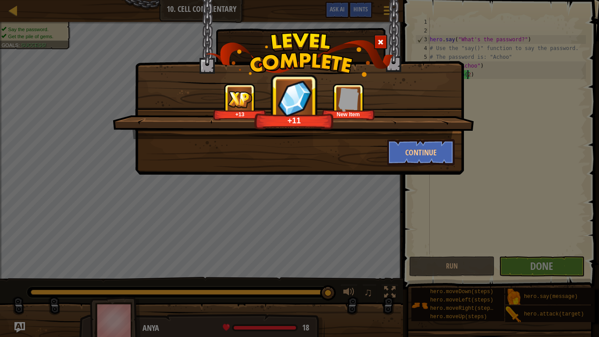
click at [350, 105] on img at bounding box center [348, 99] width 24 height 24
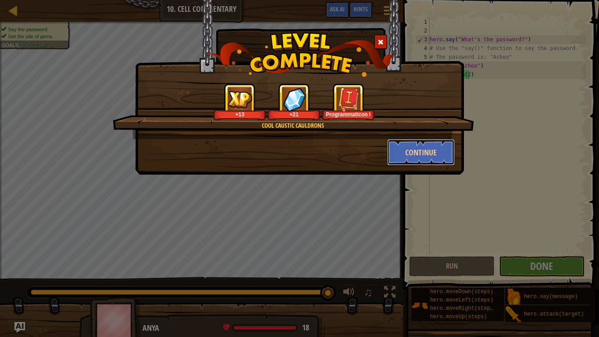
click at [402, 149] on button "Continue" at bounding box center [421, 152] width 68 height 26
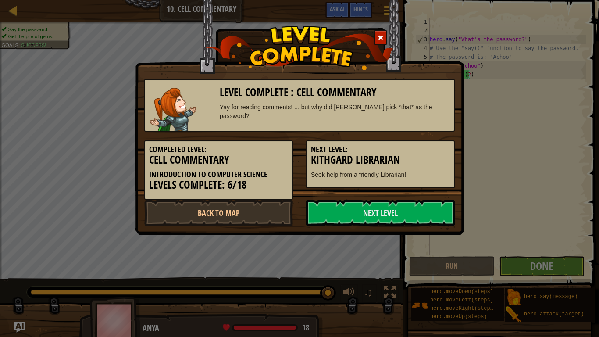
click at [377, 214] on link "Next Level" at bounding box center [380, 212] width 149 height 26
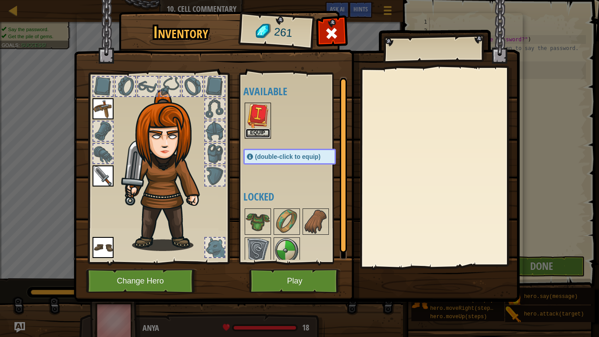
click at [262, 129] on button "Equip" at bounding box center [257, 132] width 25 height 9
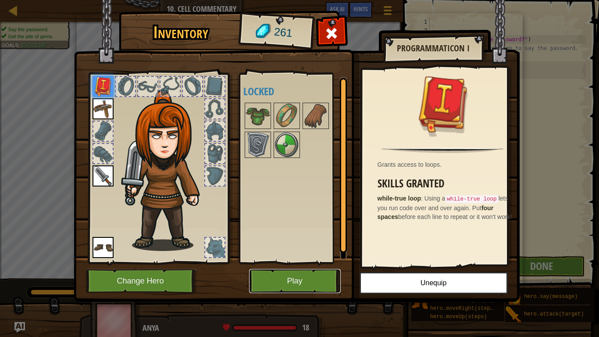
click at [298, 277] on button "Play" at bounding box center [295, 281] width 92 height 24
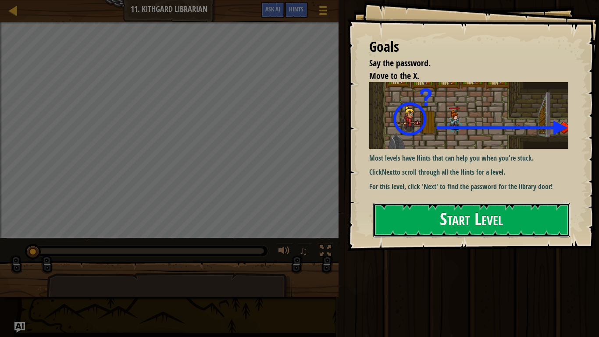
click at [462, 222] on button "Start Level" at bounding box center [471, 219] width 197 height 35
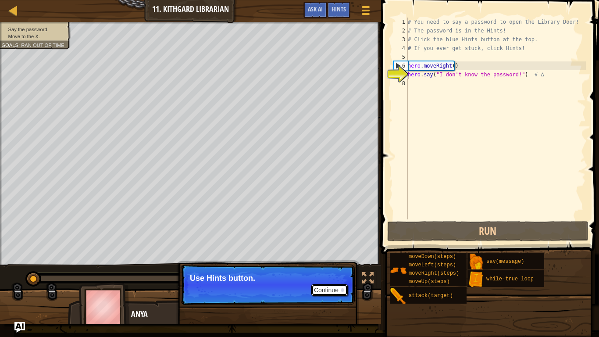
click at [320, 281] on button "Continue" at bounding box center [329, 289] width 36 height 11
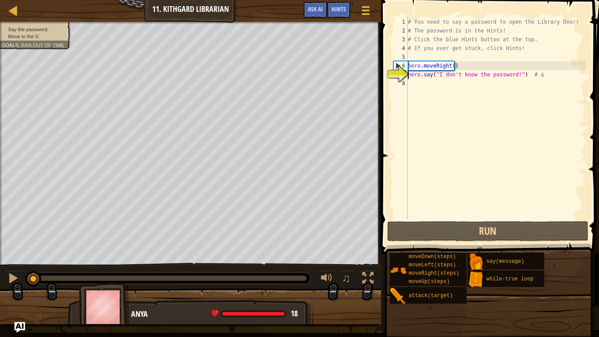
click at [421, 90] on div "# You need to say a password to open the Library Door! # The password is in the…" at bounding box center [496, 127] width 180 height 219
click at [338, 10] on span "Hints" at bounding box center [338, 9] width 14 height 8
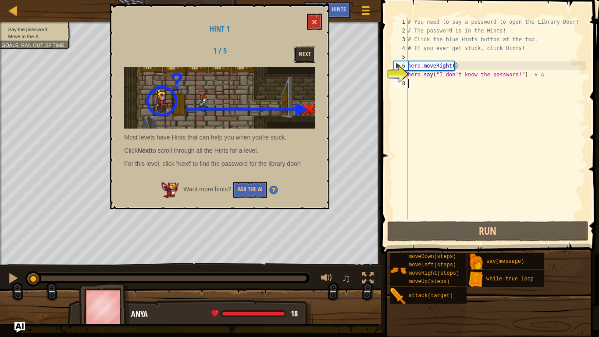
click at [310, 53] on button "Next" at bounding box center [304, 54] width 21 height 16
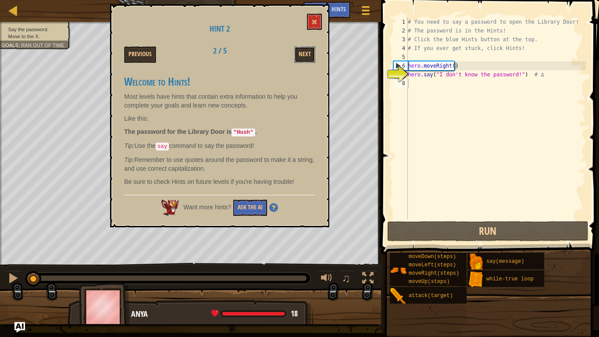
click at [305, 52] on button "Next" at bounding box center [304, 54] width 21 height 16
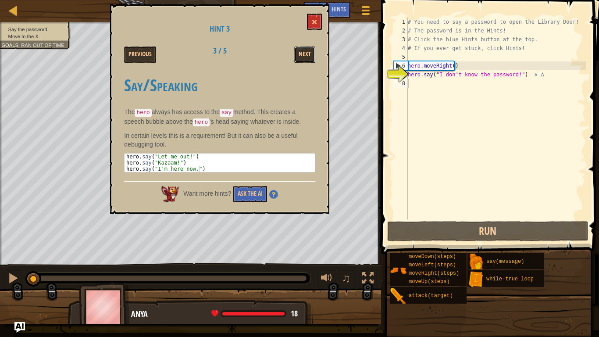
click at [305, 52] on button "Next" at bounding box center [304, 54] width 21 height 16
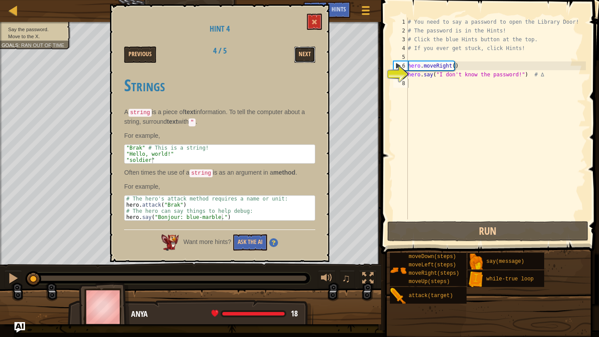
click at [297, 58] on button "Next" at bounding box center [304, 54] width 21 height 16
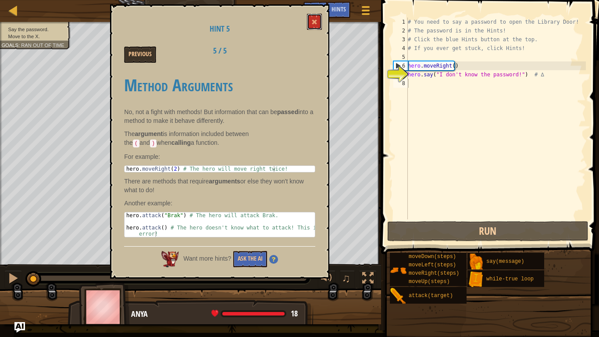
click at [313, 20] on span at bounding box center [314, 22] width 6 height 6
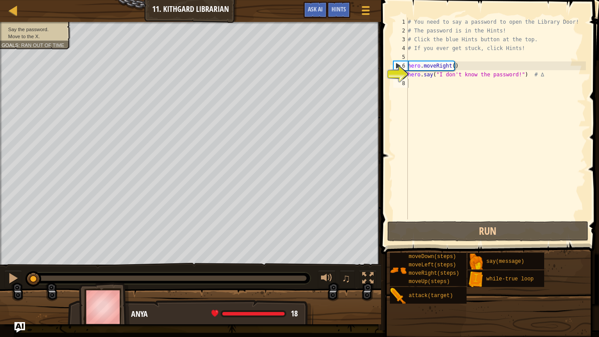
click at [467, 85] on div "# You need to say a password to open the Library Door! # The password is in the…" at bounding box center [496, 127] width 180 height 219
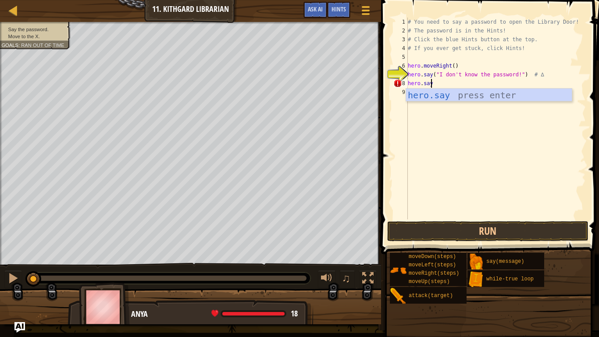
scroll to position [4, 1]
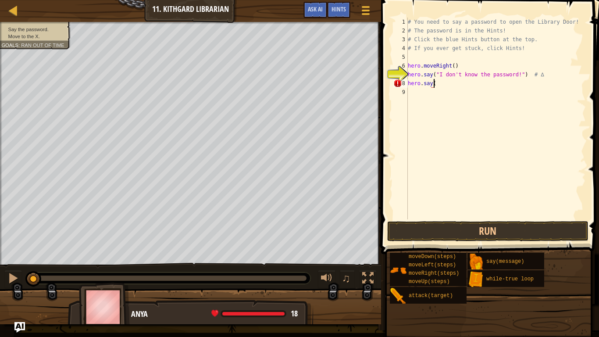
click at [339, 10] on span "Hints" at bounding box center [338, 9] width 14 height 8
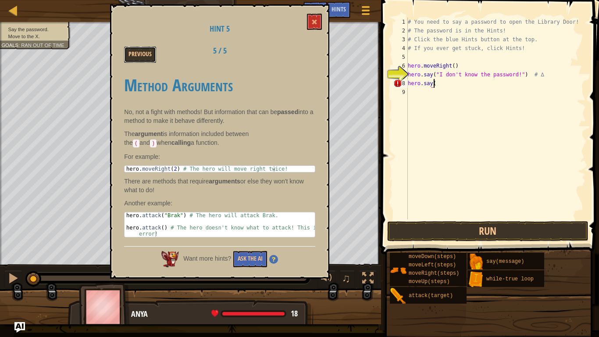
click at [148, 60] on button "Previous" at bounding box center [140, 54] width 32 height 16
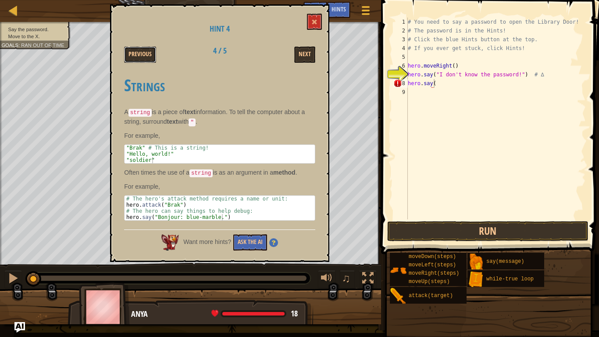
click at [148, 60] on button "Previous" at bounding box center [140, 54] width 32 height 16
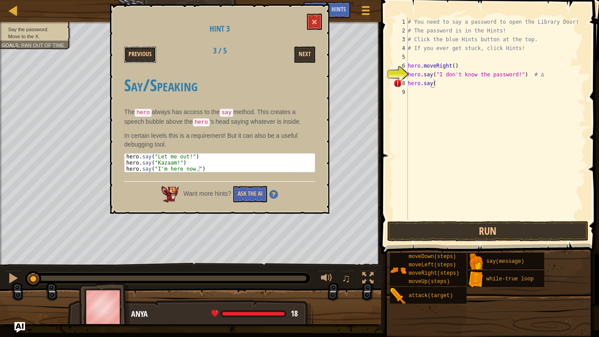
click at [148, 60] on button "Previous" at bounding box center [140, 54] width 32 height 16
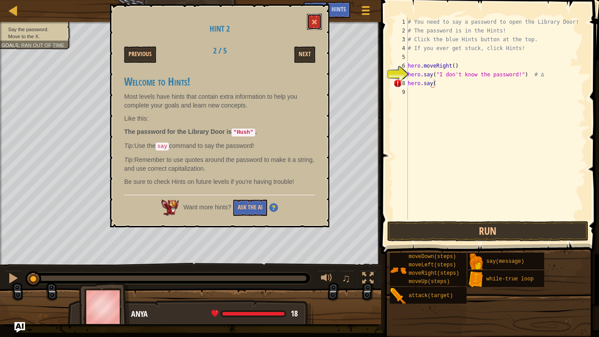
click at [319, 19] on button at bounding box center [314, 22] width 15 height 16
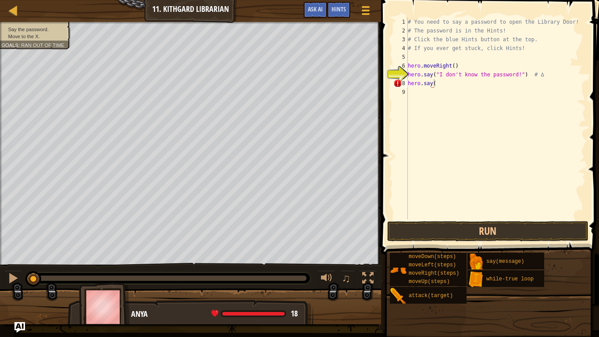
click at [444, 87] on div "# You need to say a password to open the Library Door! # The password is in the…" at bounding box center [496, 127] width 180 height 219
type textarea "hero.say(Hush)"
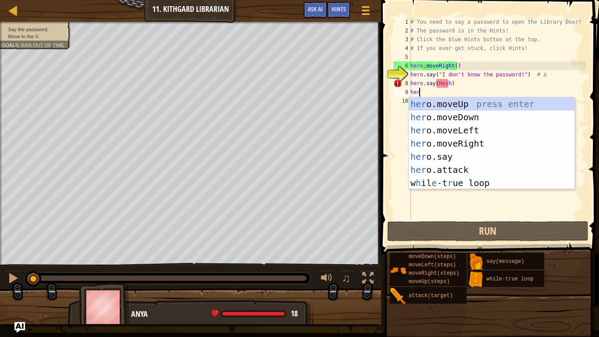
type textarea "hero"
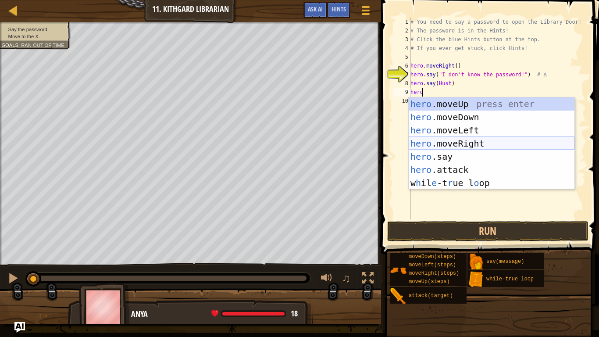
click at [456, 145] on div "hero .moveUp press enter hero .moveDown press enter hero .moveLeft press enter …" at bounding box center [492, 156] width 166 height 118
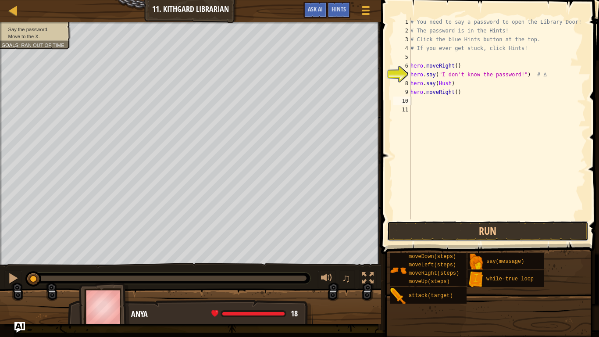
click at [467, 227] on button "Run" at bounding box center [487, 231] width 201 height 20
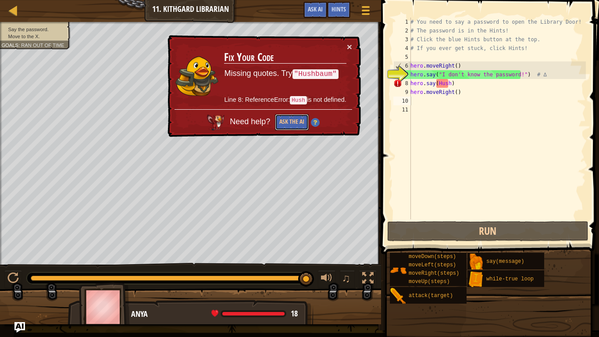
click at [287, 118] on button "Ask the AI" at bounding box center [292, 122] width 34 height 16
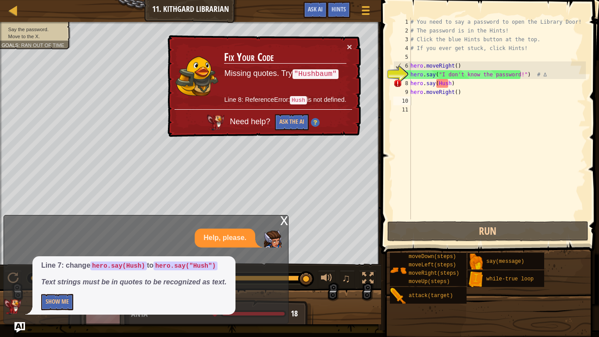
click at [281, 220] on div "x" at bounding box center [284, 219] width 8 height 9
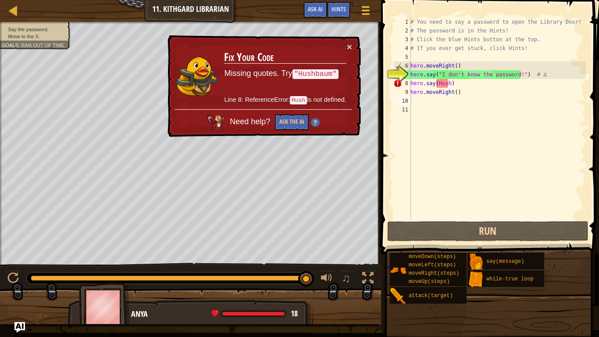
click at [337, 6] on span "Hints" at bounding box center [338, 9] width 14 height 8
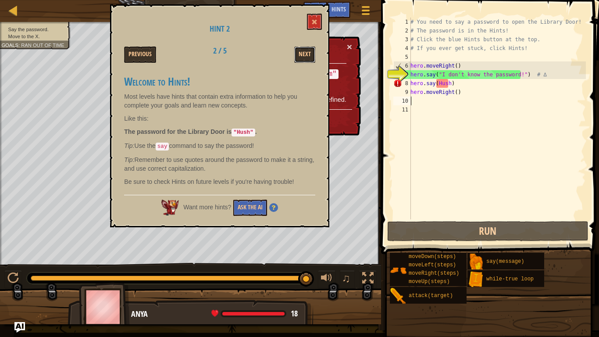
click at [301, 47] on button "Next" at bounding box center [304, 54] width 21 height 16
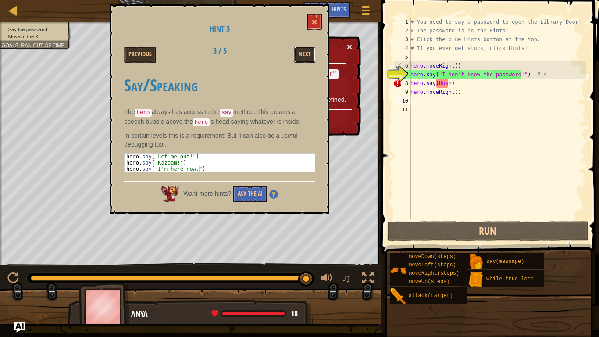
click at [304, 51] on button "Next" at bounding box center [304, 54] width 21 height 16
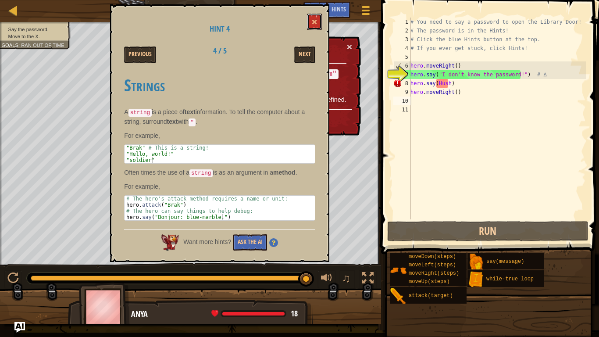
click at [314, 19] on button at bounding box center [314, 22] width 15 height 16
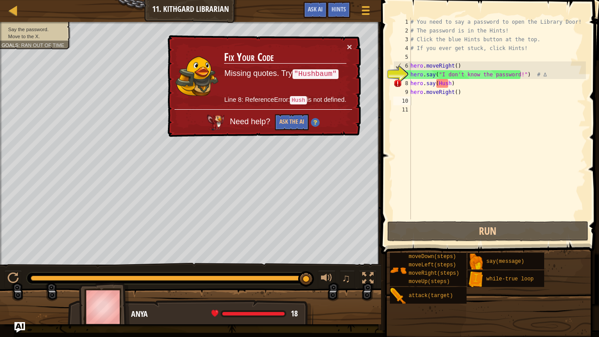
click at [459, 79] on div "# You need to say a password to open the Library Door! # The password is in the…" at bounding box center [497, 127] width 177 height 219
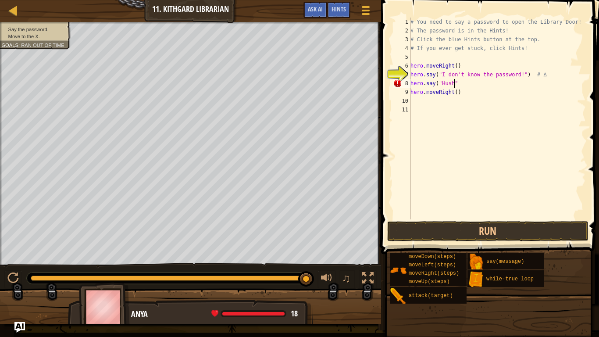
scroll to position [4, 3]
type textarea "hero.say("Hush")"
click at [455, 232] on button "Run" at bounding box center [487, 231] width 201 height 20
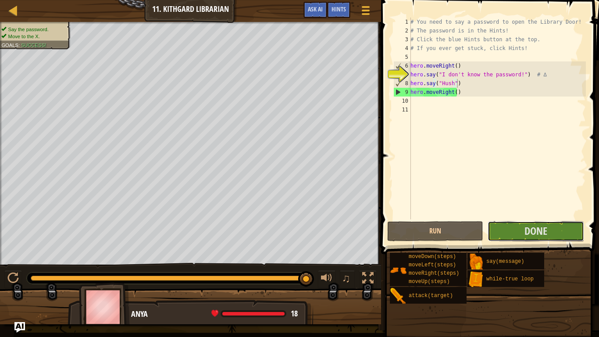
click at [539, 233] on span "Done" at bounding box center [535, 231] width 23 height 14
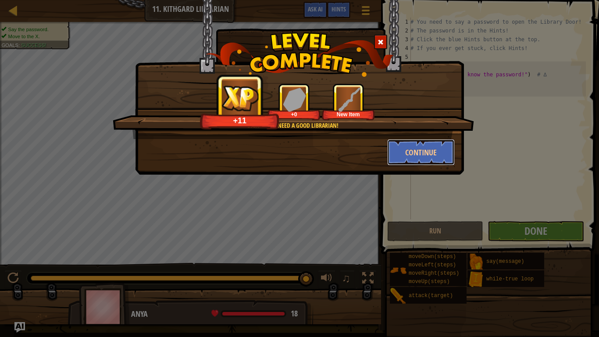
click at [422, 142] on button "Continue" at bounding box center [421, 152] width 68 height 26
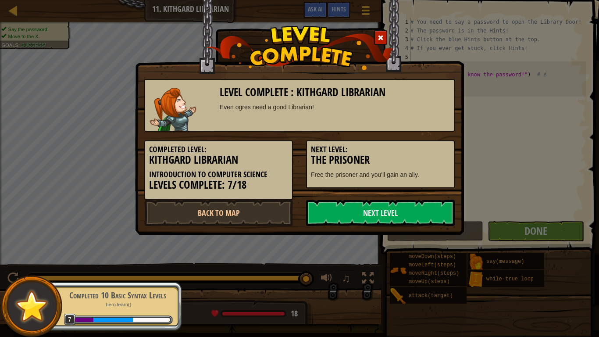
click at [370, 206] on link "Next Level" at bounding box center [380, 212] width 149 height 26
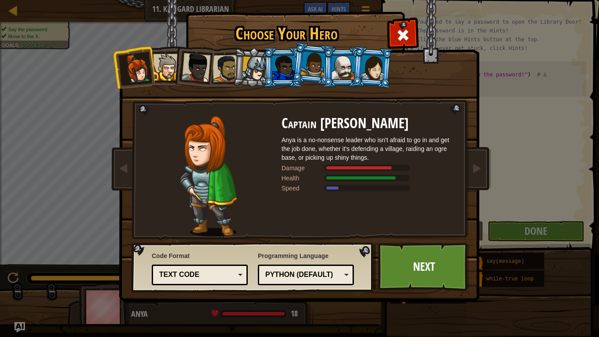
click at [256, 72] on div at bounding box center [254, 69] width 25 height 25
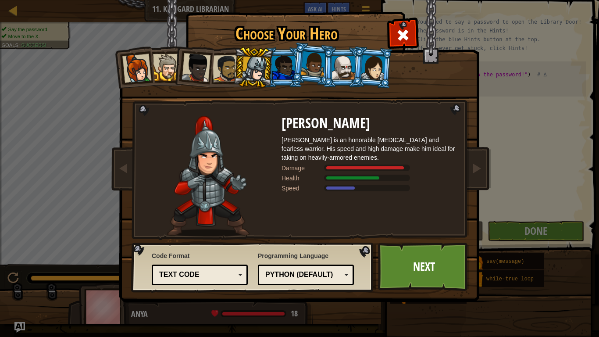
click at [293, 69] on li at bounding box center [312, 64] width 43 height 44
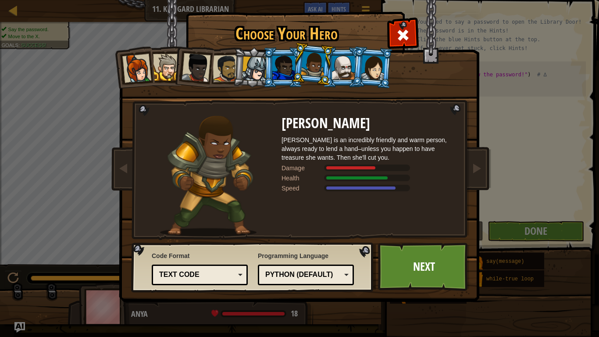
click at [344, 66] on div at bounding box center [343, 68] width 23 height 24
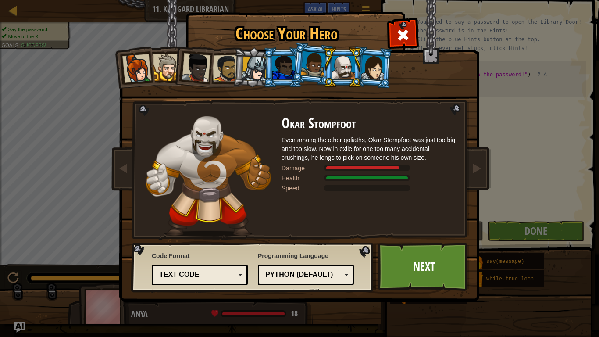
click at [364, 68] on div at bounding box center [373, 67] width 25 height 25
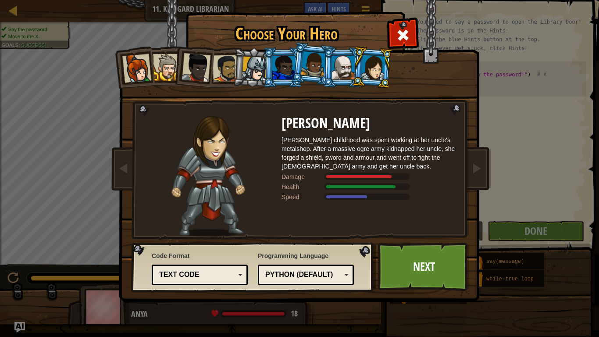
click at [130, 68] on div at bounding box center [136, 68] width 29 height 29
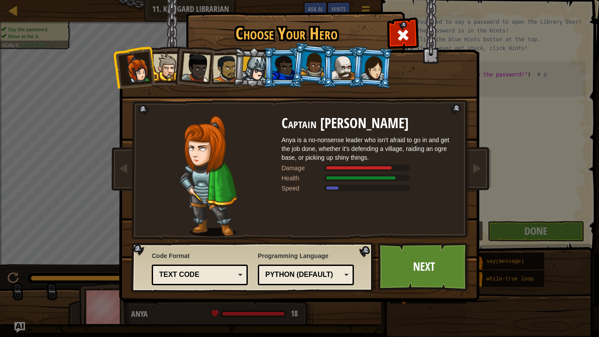
click at [376, 66] on div at bounding box center [373, 67] width 25 height 25
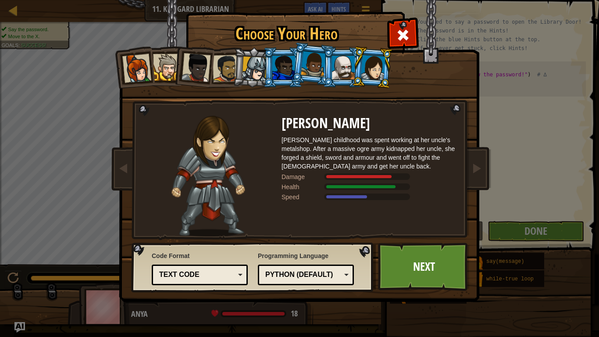
click at [413, 258] on link "Next" at bounding box center [424, 266] width 92 height 48
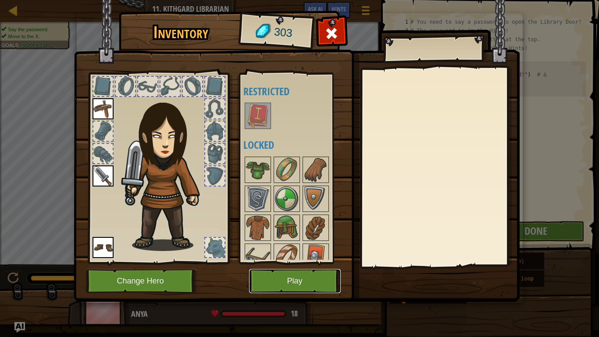
click at [271, 278] on button "Play" at bounding box center [295, 281] width 92 height 24
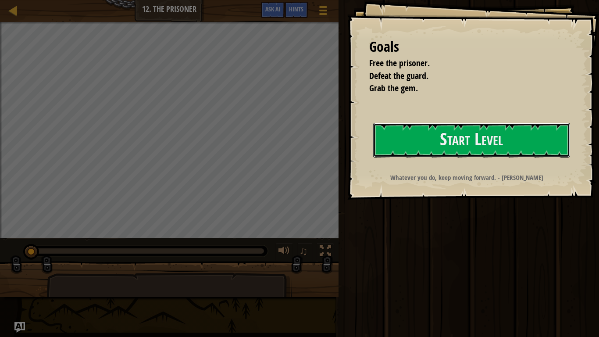
click at [417, 131] on button "Start Level" at bounding box center [471, 140] width 197 height 35
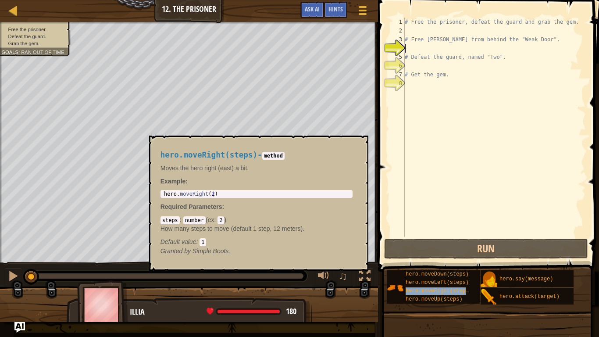
click at [437, 281] on span "hero.moveRight(steps)" at bounding box center [438, 291] width 66 height 6
click at [360, 148] on button "×" at bounding box center [358, 145] width 7 height 12
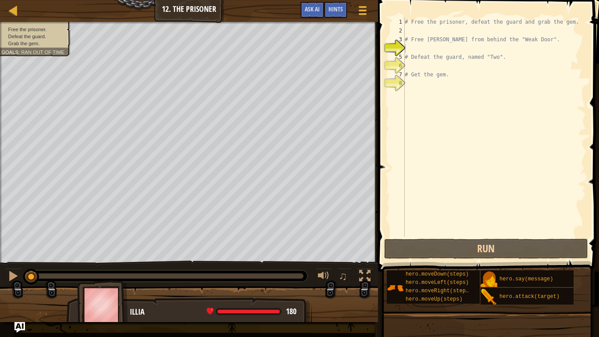
type textarea "# Defeat the guard, named "Two"."
click at [421, 53] on div "# Free the prisoner, defeat the guard and grab the gem. # Free [PERSON_NAME] fr…" at bounding box center [494, 136] width 183 height 237
click at [417, 49] on div "# Free the prisoner, defeat the guard and grab the gem. # Free [PERSON_NAME] fr…" at bounding box center [494, 136] width 183 height 237
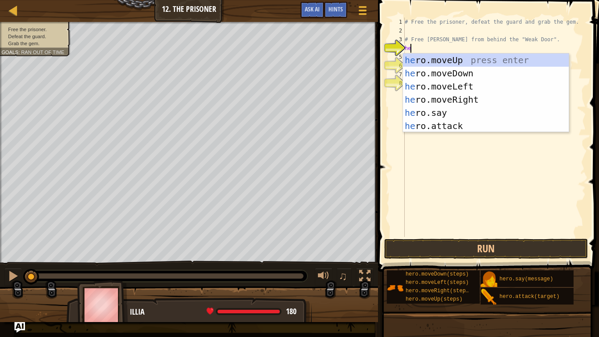
type textarea "hero"
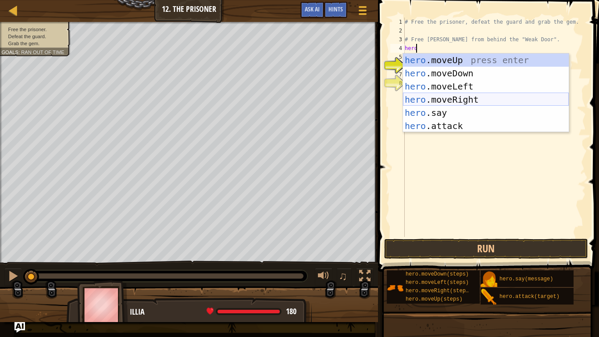
click at [450, 97] on div "hero .moveUp press enter hero .moveDown press enter hero .moveLeft press enter …" at bounding box center [486, 105] width 166 height 105
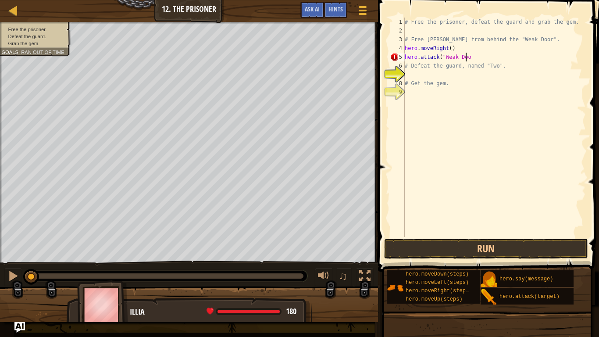
scroll to position [4, 5]
type textarea "hero.attack("Weak Door")"
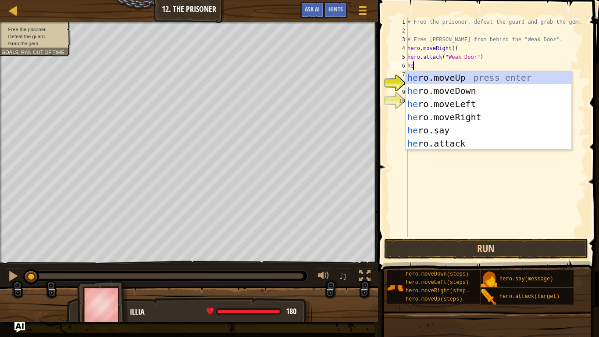
type textarea "hero"
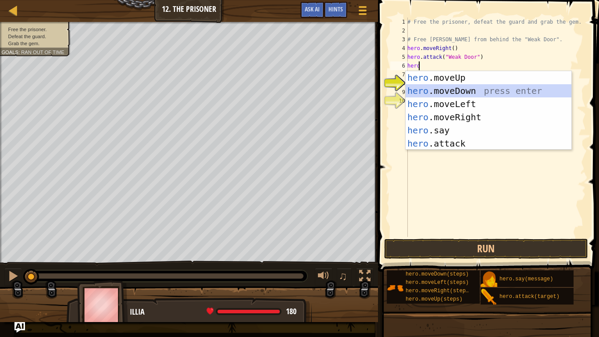
click at [454, 89] on div "hero .moveUp press enter hero .moveDown press enter hero .moveLeft press enter …" at bounding box center [488, 123] width 166 height 105
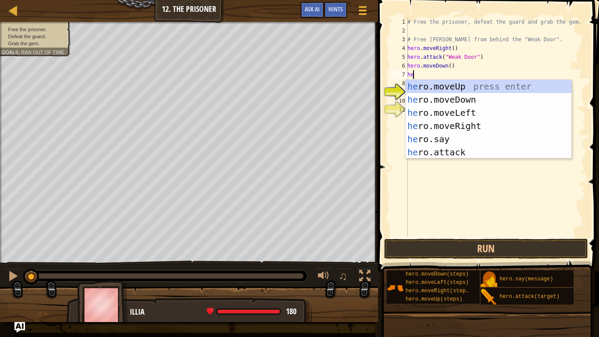
type textarea "hero"
click at [452, 85] on div "hero .moveUp press enter hero .moveDown press enter hero .moveLeft press enter …" at bounding box center [488, 132] width 166 height 105
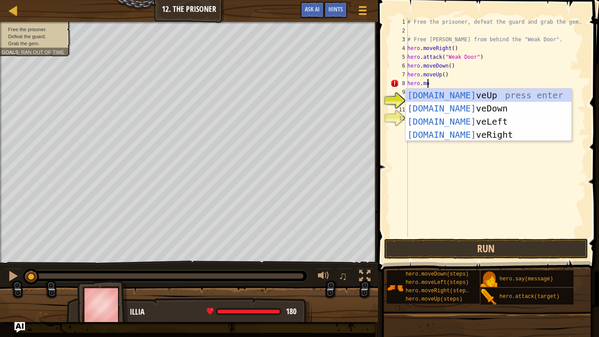
scroll to position [4, 1]
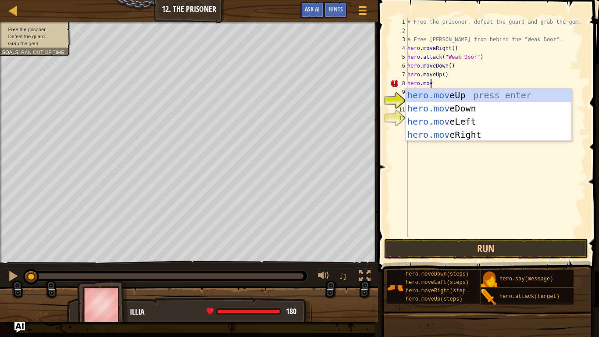
type textarea "hero.move"
click at [453, 130] on div "hero.move Up press enter hero.move Down press enter hero.move Left press enter …" at bounding box center [488, 128] width 166 height 79
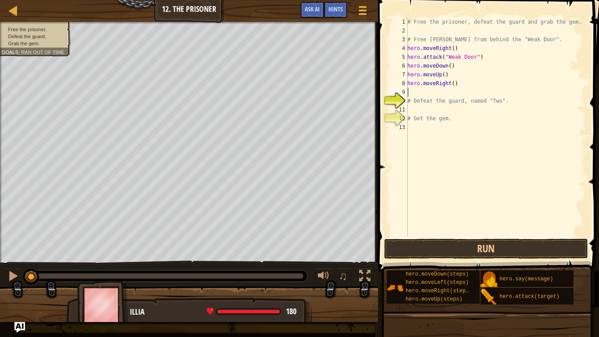
scroll to position [4, 0]
click at [450, 85] on div "# Free the prisoner, defeat the guard and grab the gem. # Free [PERSON_NAME] fr…" at bounding box center [495, 136] width 180 height 237
type textarea "hero.moveRight(2)"
click at [442, 108] on div "# Free the prisoner, defeat the guard and grab the gem. # Free [PERSON_NAME] fr…" at bounding box center [495, 136] width 180 height 237
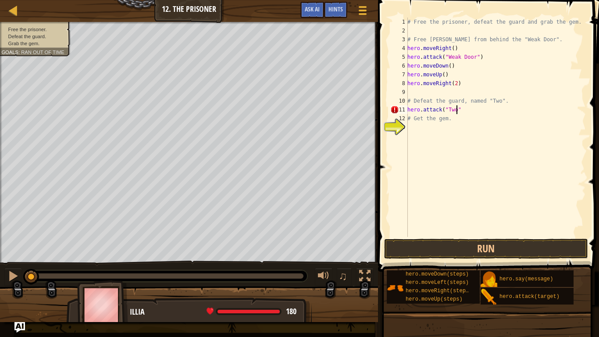
scroll to position [4, 4]
type textarea "hero.attack("Two")"
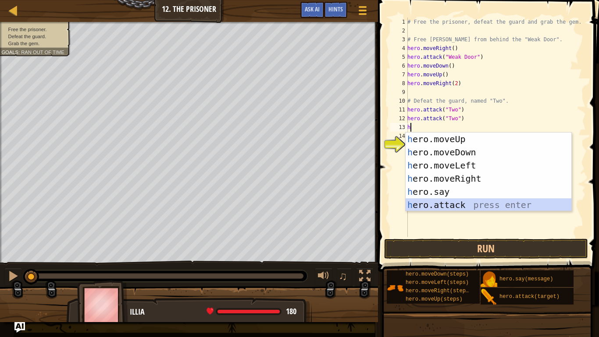
click at [426, 203] on div "h ero.moveUp press enter h ero.moveDown press enter h ero.moveLeft press enter …" at bounding box center [488, 184] width 166 height 105
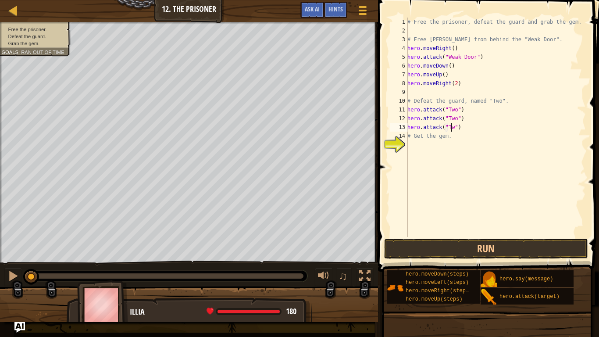
scroll to position [4, 4]
type textarea "hero.attack("Two")"
click at [409, 149] on div "# Free the prisoner, defeat the guard and grab the gem. # Free [PERSON_NAME] fr…" at bounding box center [495, 136] width 180 height 237
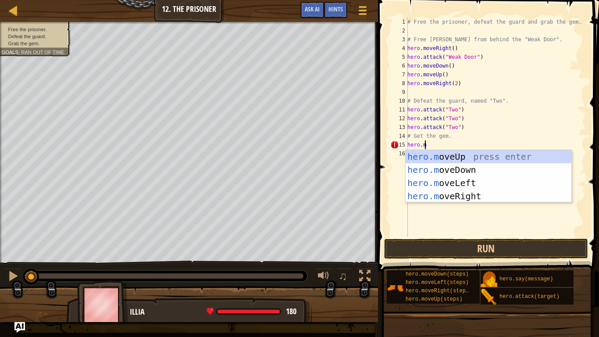
scroll to position [4, 1]
type textarea "hero.move"
click at [430, 163] on div "hero.move Up press enter hero.move Down press enter hero.move Left press enter …" at bounding box center [488, 189] width 166 height 79
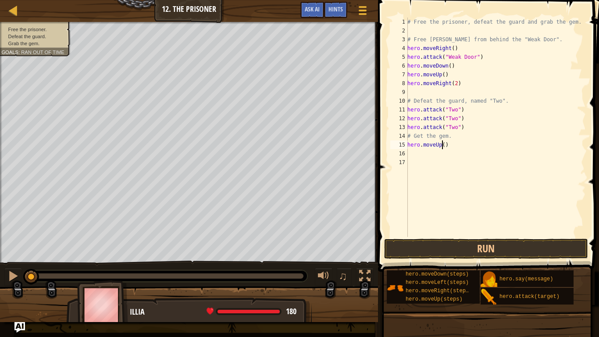
click at [441, 145] on div "# Free the prisoner, defeat the guard and grab the gem. # Free [PERSON_NAME] fr…" at bounding box center [495, 136] width 180 height 237
type textarea "hero.movedown(4)"
click at [447, 153] on div "# Free the prisoner, defeat the guard and grab the gem. # Free [PERSON_NAME] fr…" at bounding box center [495, 136] width 180 height 237
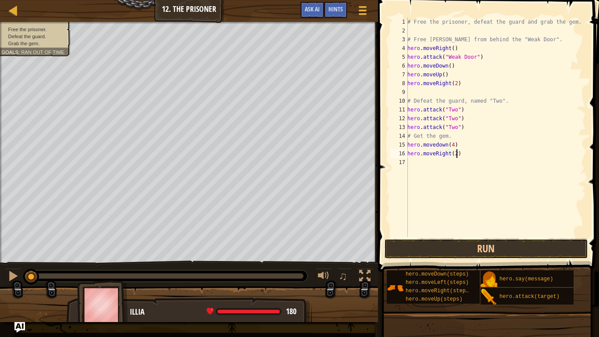
click at [434, 251] on button "Run" at bounding box center [486, 248] width 204 height 20
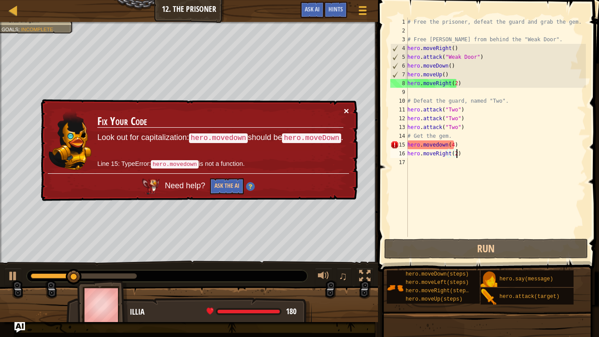
click at [346, 110] on button "×" at bounding box center [346, 110] width 5 height 9
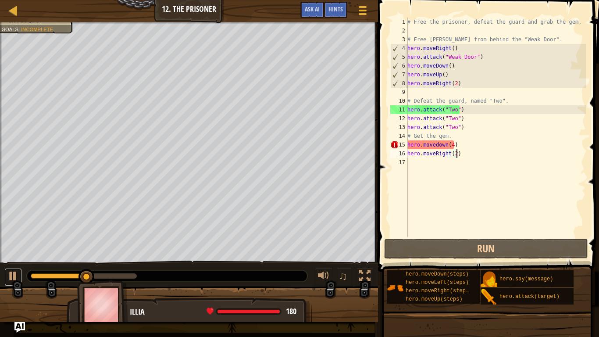
click at [13, 275] on div at bounding box center [12, 275] width 11 height 11
click at [436, 146] on div "# Free the prisoner, defeat the guard and grab the gem. # Free [PERSON_NAME] fr…" at bounding box center [495, 136] width 180 height 237
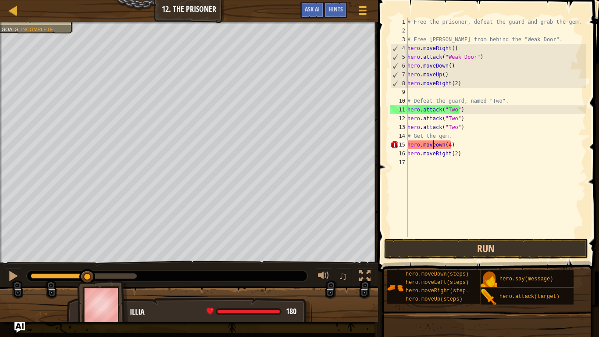
scroll to position [4, 2]
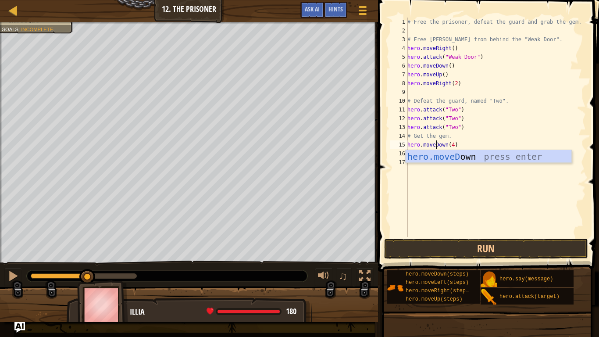
type textarea "hero.moveDown(4)"
click at [455, 247] on button "Run" at bounding box center [486, 248] width 204 height 20
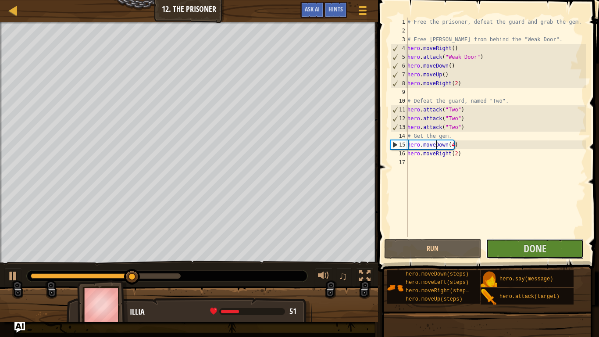
click at [519, 249] on button "Done" at bounding box center [535, 248] width 98 height 20
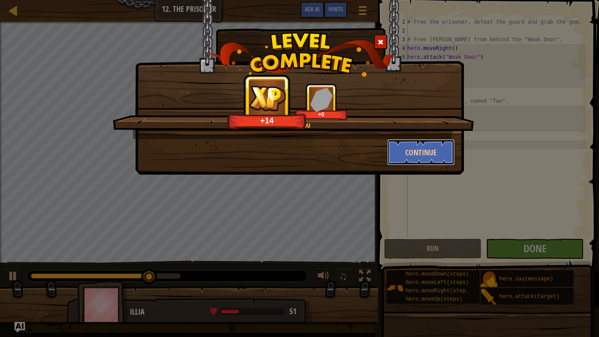
click at [427, 157] on button "Continue" at bounding box center [421, 152] width 68 height 26
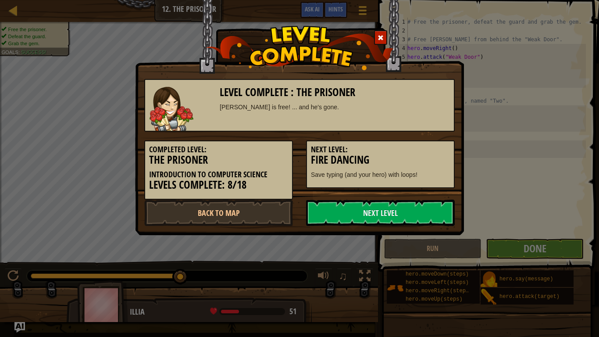
click at [408, 204] on link "Next Level" at bounding box center [380, 212] width 149 height 26
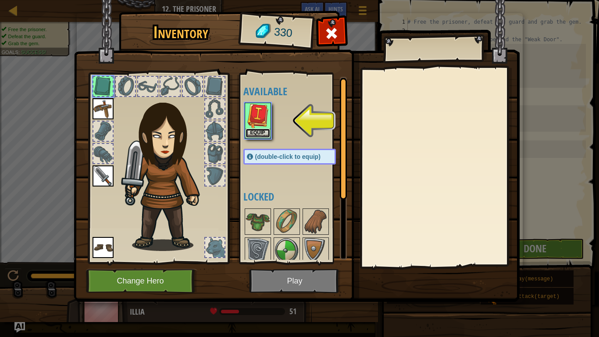
click at [259, 130] on button "Equip" at bounding box center [257, 132] width 25 height 9
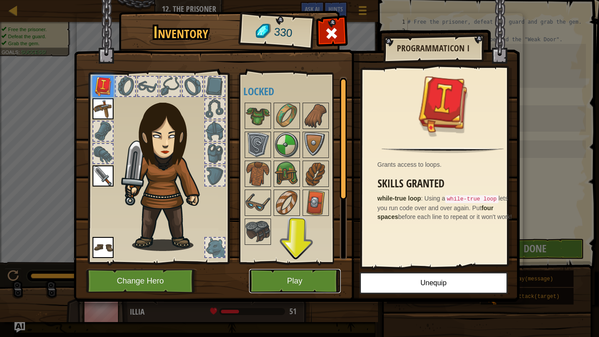
click at [304, 279] on button "Play" at bounding box center [295, 281] width 92 height 24
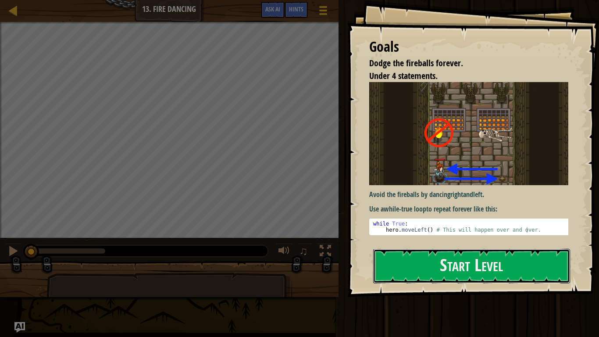
click at [415, 263] on button "Start Level" at bounding box center [471, 266] width 197 height 35
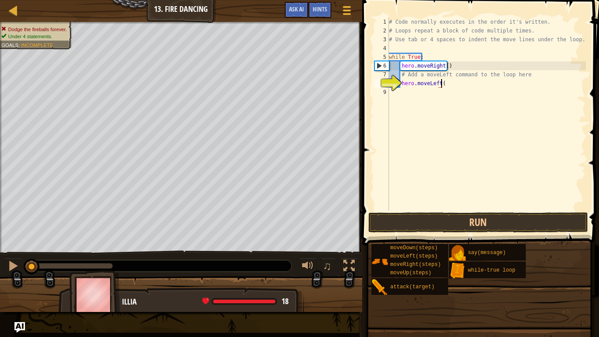
scroll to position [4, 4]
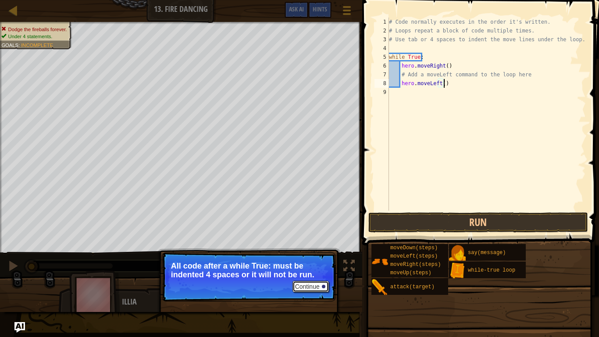
click at [304, 281] on button "Continue" at bounding box center [310, 286] width 36 height 11
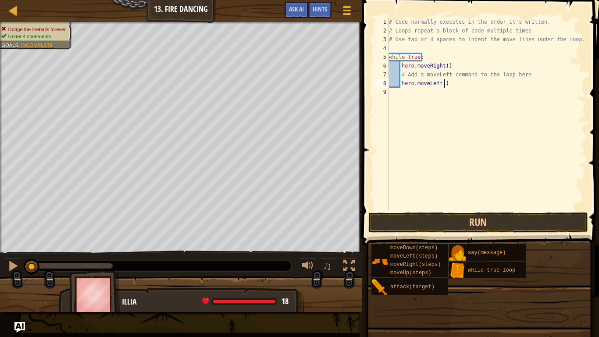
click at [393, 76] on div "# Code normally executes in the order it's written. # Loops repeat a block of c…" at bounding box center [486, 123] width 199 height 210
click at [401, 86] on div "# Code normally executes in the order it's written. # Loops repeat a block of c…" at bounding box center [486, 123] width 199 height 210
type textarea "hero.moveLeft()"
click at [390, 82] on div "# Code normally executes in the order it's written. # Loops repeat a block of c…" at bounding box center [486, 123] width 199 height 210
click at [490, 222] on button "Run" at bounding box center [478, 222] width 220 height 20
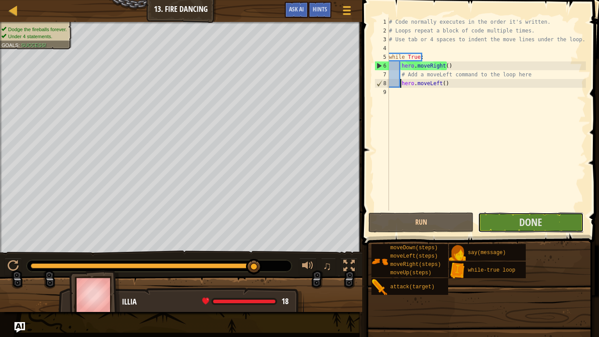
click at [531, 227] on span "Done" at bounding box center [530, 222] width 23 height 14
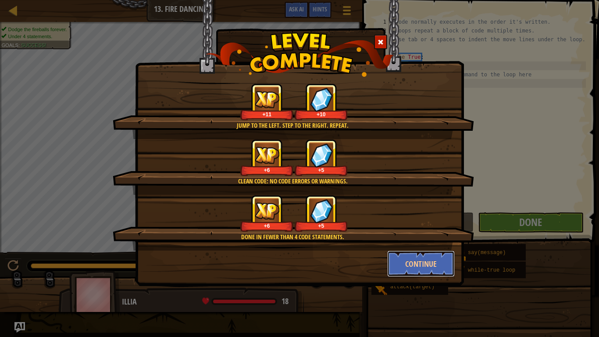
click at [407, 260] on button "Continue" at bounding box center [421, 263] width 68 height 26
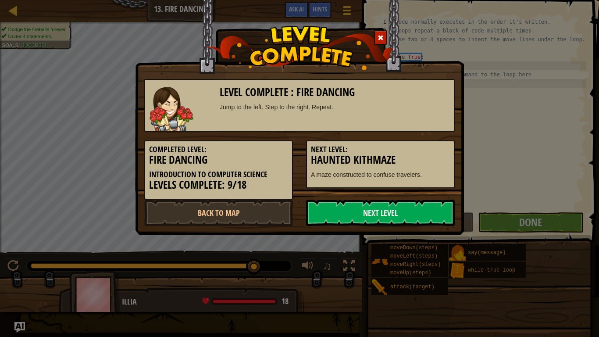
click at [368, 216] on link "Next Level" at bounding box center [380, 212] width 149 height 26
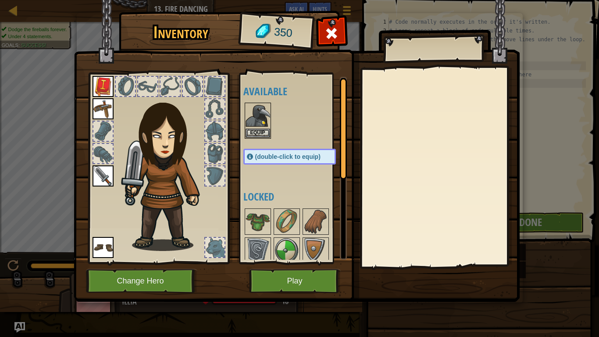
click at [255, 120] on img at bounding box center [257, 115] width 25 height 25
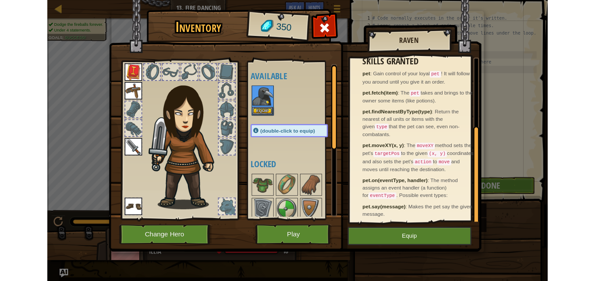
scroll to position [134, 0]
